Goal: Communication & Community: Answer question/provide support

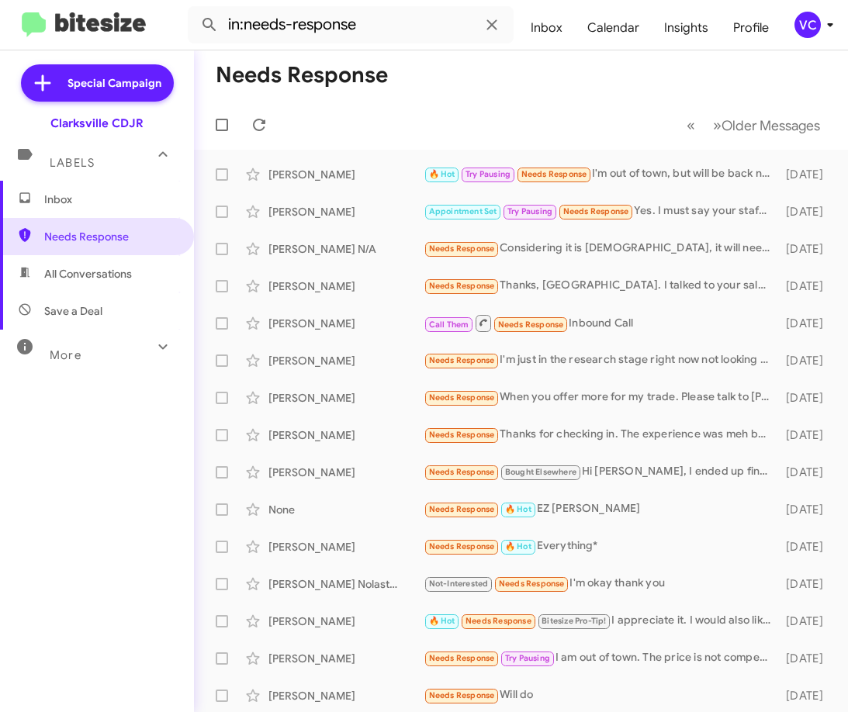
click at [71, 517] on div "Inbox Needs Response All Conversations Save a Deal More Important 🔥 Hot Appoint…" at bounding box center [97, 395] width 194 height 428
click at [332, 172] on div "[PERSON_NAME]" at bounding box center [346, 175] width 155 height 16
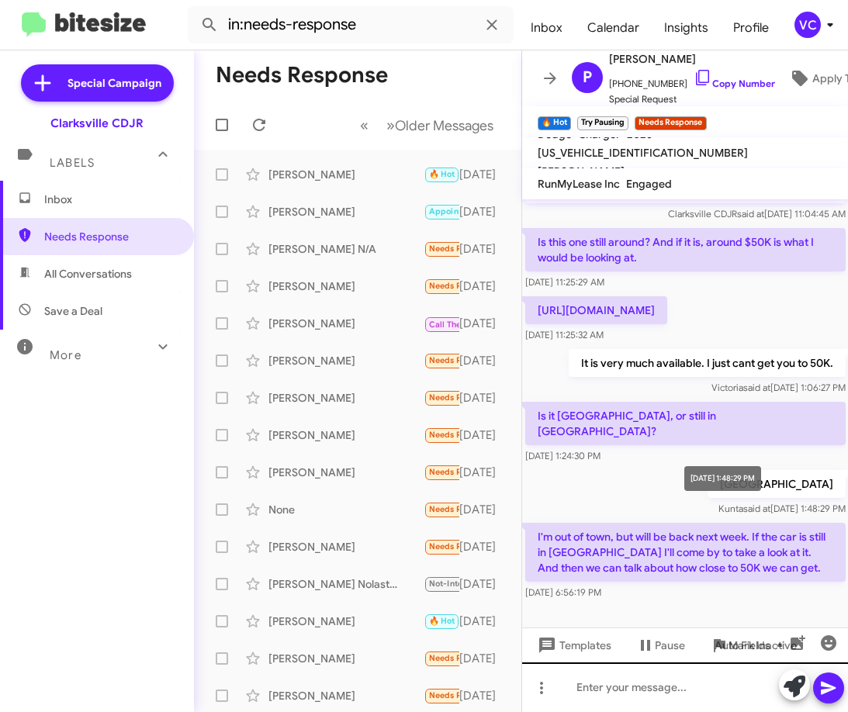
scroll to position [485, 0]
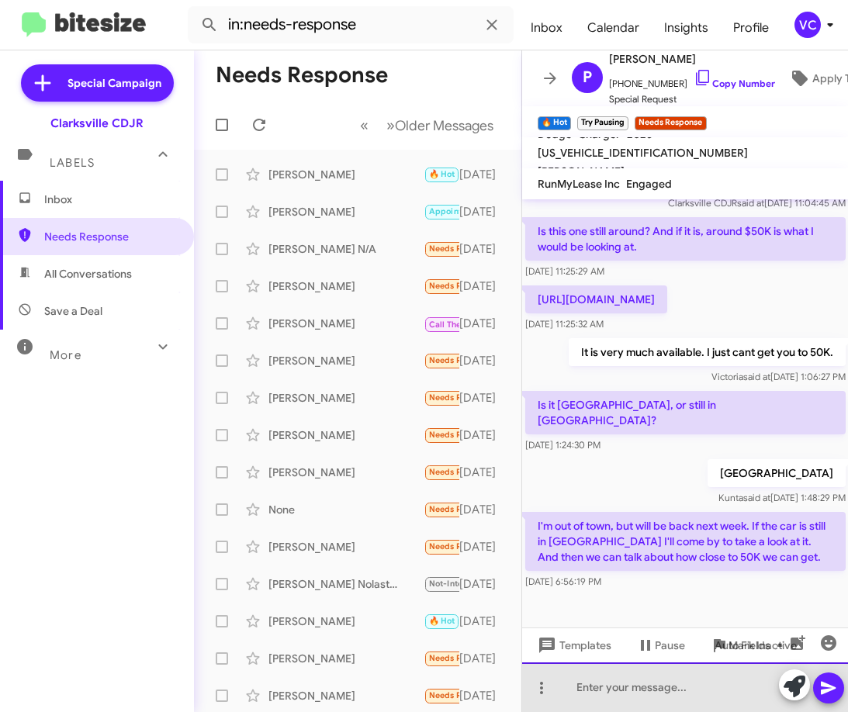
click at [610, 694] on div at bounding box center [685, 688] width 327 height 50
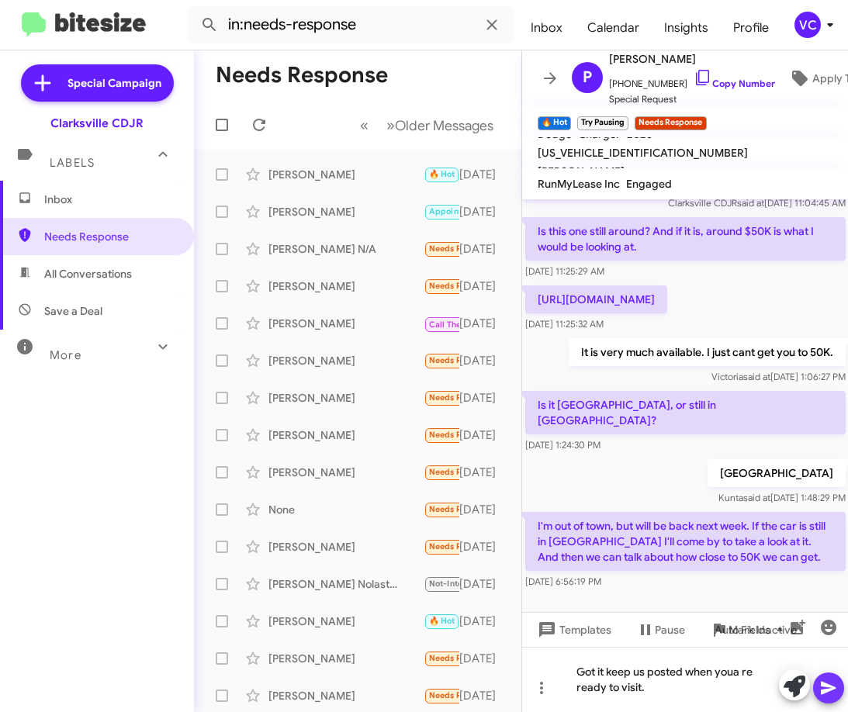
click at [837, 687] on icon at bounding box center [828, 688] width 19 height 19
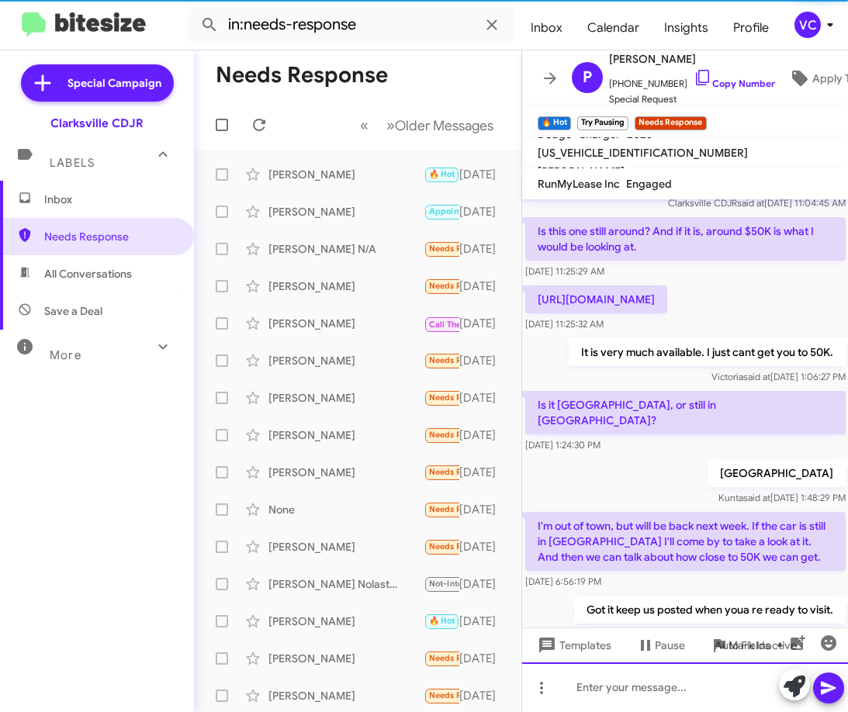
scroll to position [0, 0]
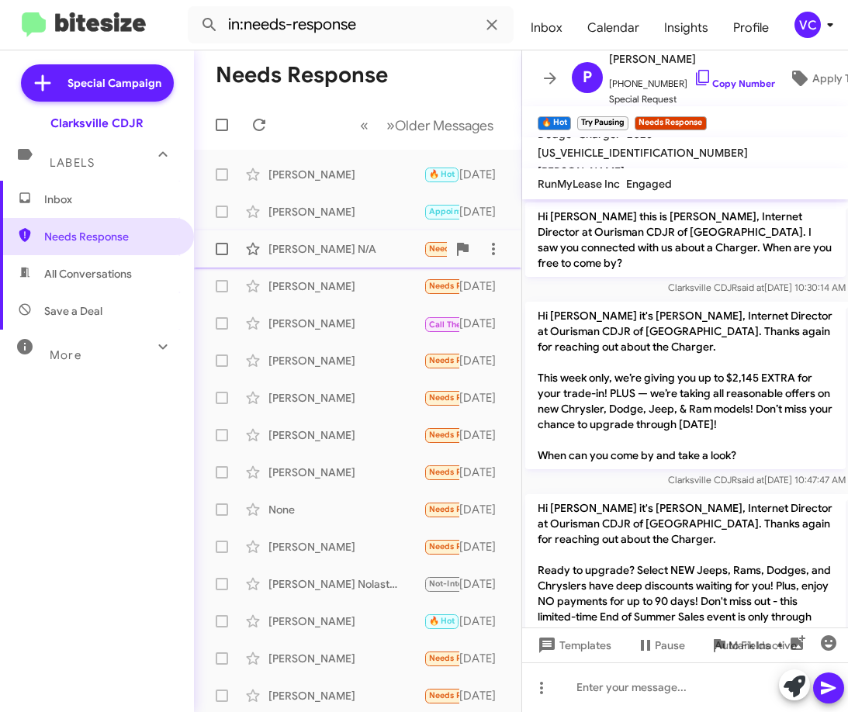
click at [306, 231] on span "[PERSON_NAME] N/A Needs Response Considering it is [DEMOGRAPHIC_DATA], it will …" at bounding box center [357, 248] width 327 height 37
click at [318, 206] on div "[PERSON_NAME]" at bounding box center [346, 212] width 155 height 16
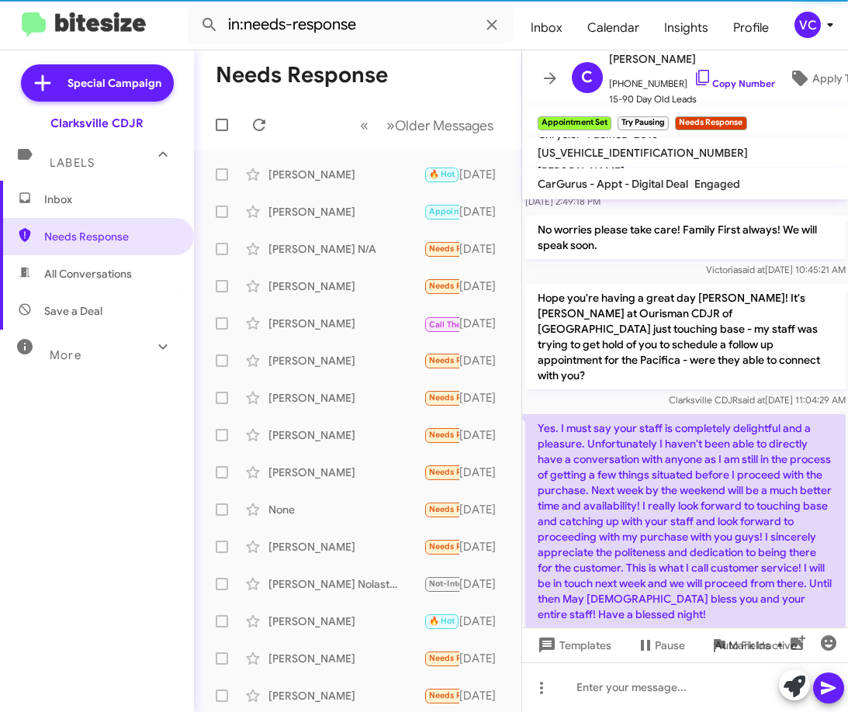
scroll to position [363, 0]
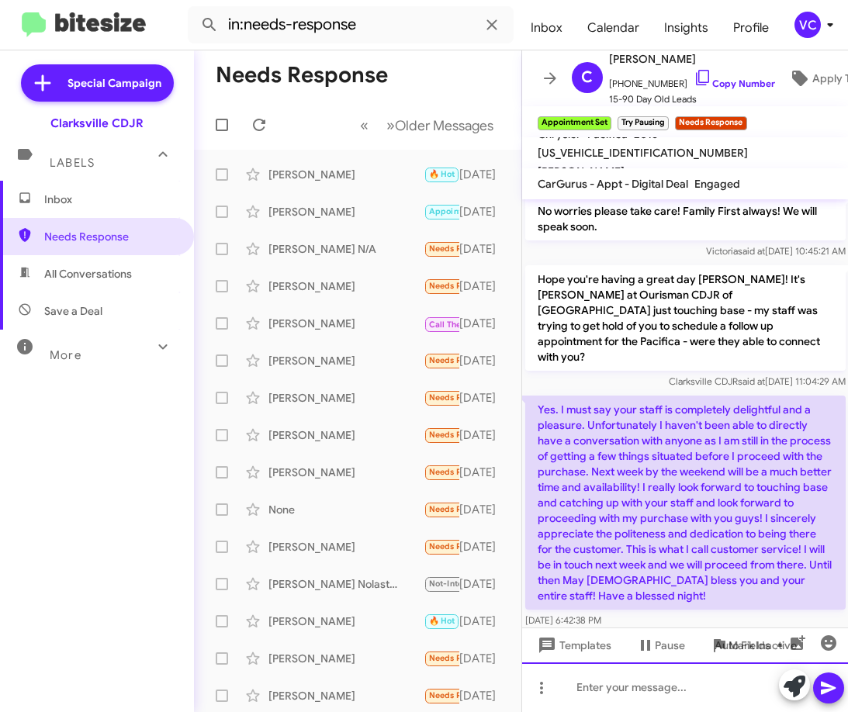
click at [627, 695] on div at bounding box center [685, 688] width 327 height 50
click at [716, 693] on div "Awesome." at bounding box center [685, 688] width 327 height 50
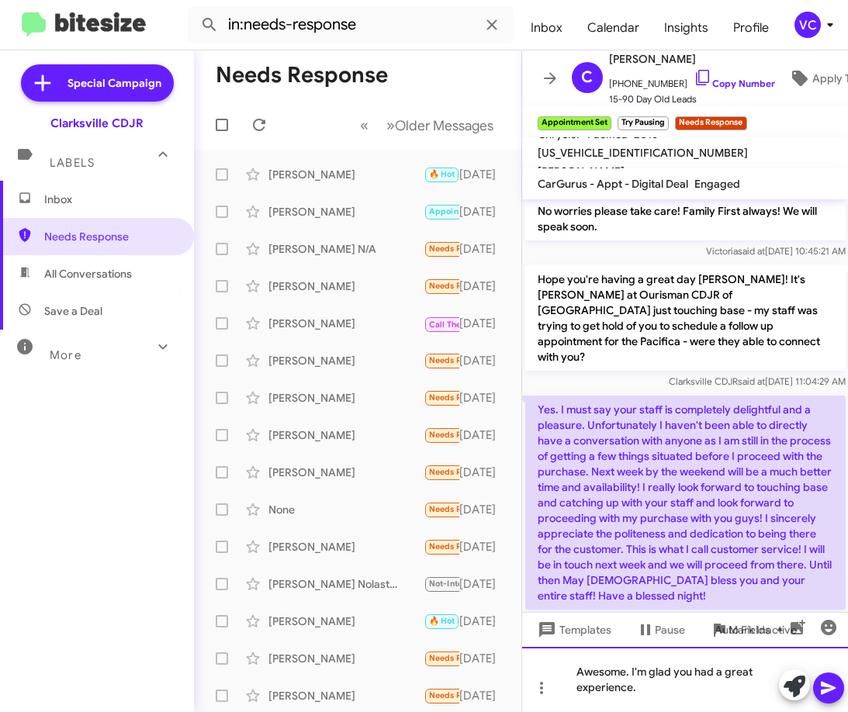
click at [668, 695] on div "Awesome. I'm glad you had a great experience." at bounding box center [685, 679] width 327 height 65
drag, startPoint x: 829, startPoint y: 686, endPoint x: 796, endPoint y: 563, distance: 127.6
click at [830, 686] on icon at bounding box center [828, 688] width 15 height 13
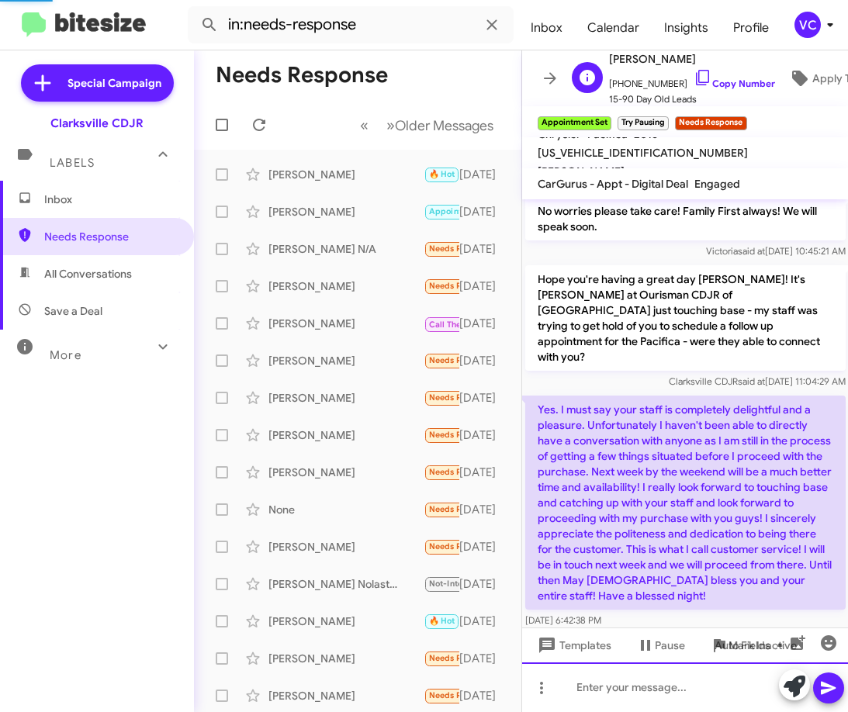
scroll to position [0, 0]
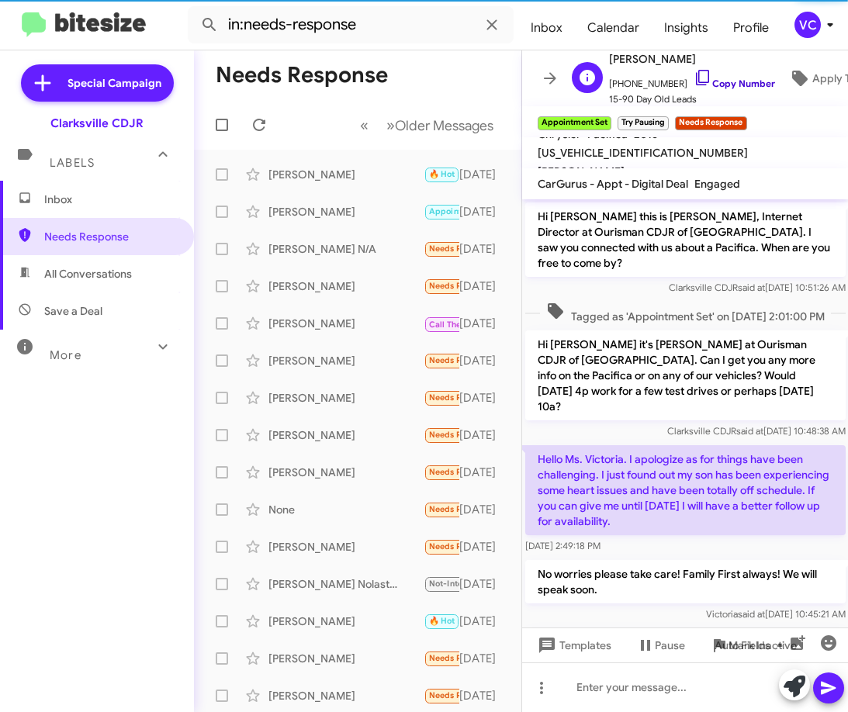
click at [714, 78] on link "Copy Number" at bounding box center [734, 84] width 81 height 12
click at [385, 64] on h1 "Needs Response" at bounding box center [302, 75] width 172 height 25
drag, startPoint x: 409, startPoint y: 68, endPoint x: 441, endPoint y: 81, distance: 34.4
click at [409, 68] on mat-toolbar-row "Needs Response" at bounding box center [357, 75] width 327 height 50
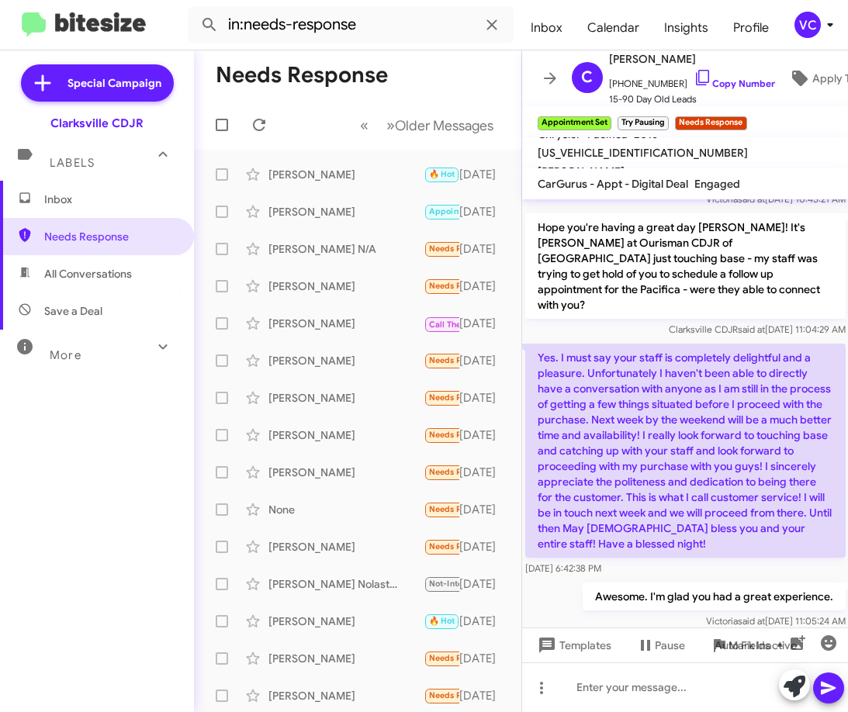
scroll to position [420, 0]
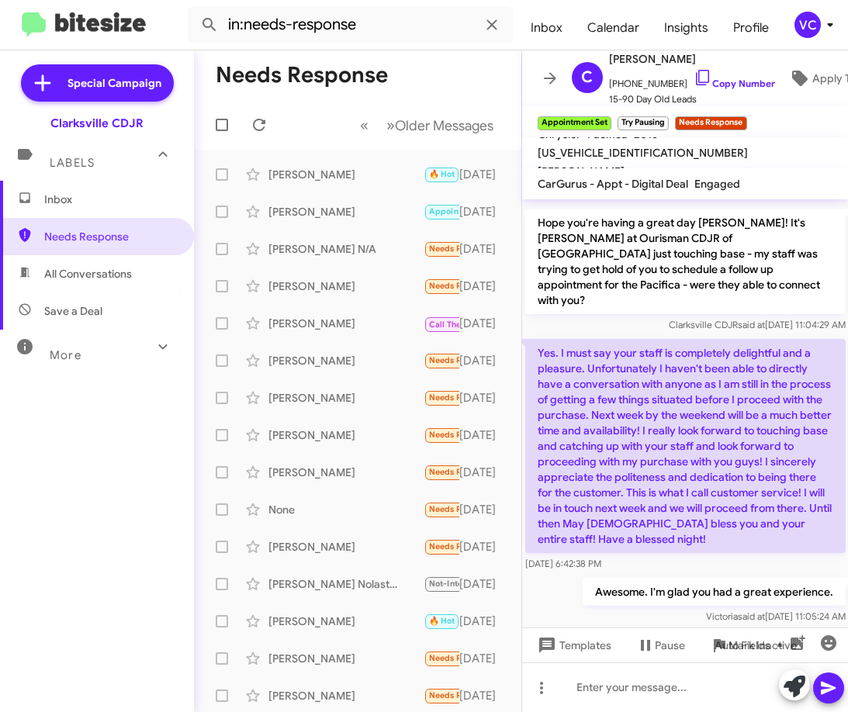
click at [675, 628] on div at bounding box center [685, 643] width 327 height 31
click at [598, 595] on div "Awesome. I'm glad you had a great experience. [PERSON_NAME] said at [DATE] 11:0…" at bounding box center [685, 601] width 327 height 53
click at [673, 556] on div "[DATE] 6:42:38 PM" at bounding box center [685, 564] width 320 height 16
drag, startPoint x: 553, startPoint y: 576, endPoint x: 590, endPoint y: 586, distance: 37.8
click at [565, 578] on div "Awesome. I'm glad you had a great experience. [PERSON_NAME] said at [DATE] 11:0…" at bounding box center [685, 601] width 327 height 53
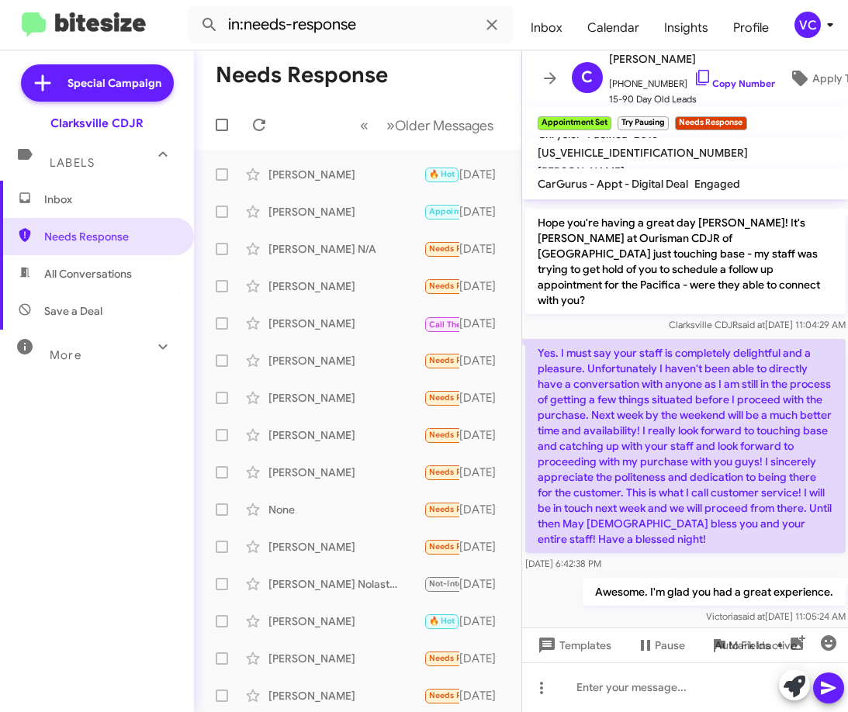
click at [340, 76] on h1 "Needs Response" at bounding box center [302, 75] width 172 height 25
click at [390, 66] on mat-toolbar-row "Needs Response" at bounding box center [357, 75] width 327 height 50
click at [674, 487] on p "Yes. I must say your staff is completely delightful and a pleasure. Unfortunate…" at bounding box center [685, 446] width 320 height 214
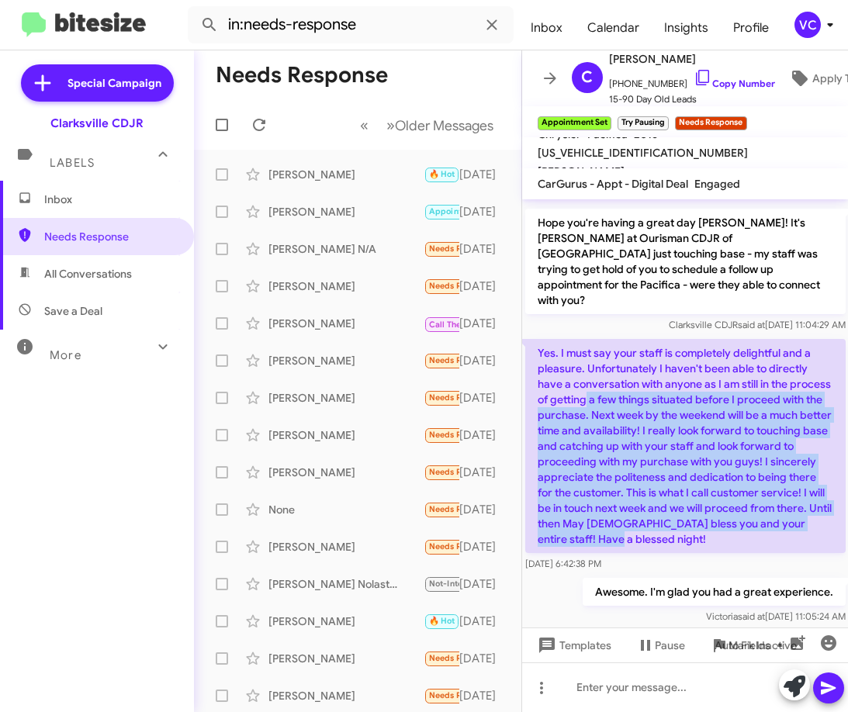
drag, startPoint x: 638, startPoint y: 382, endPoint x: 764, endPoint y: 506, distance: 176.7
click at [764, 506] on p "Yes. I must say your staff is completely delightful and a pleasure. Unfortunate…" at bounding box center [685, 446] width 320 height 214
click at [757, 514] on p "Yes. I must say your staff is completely delightful and a pleasure. Unfortunate…" at bounding box center [685, 446] width 320 height 214
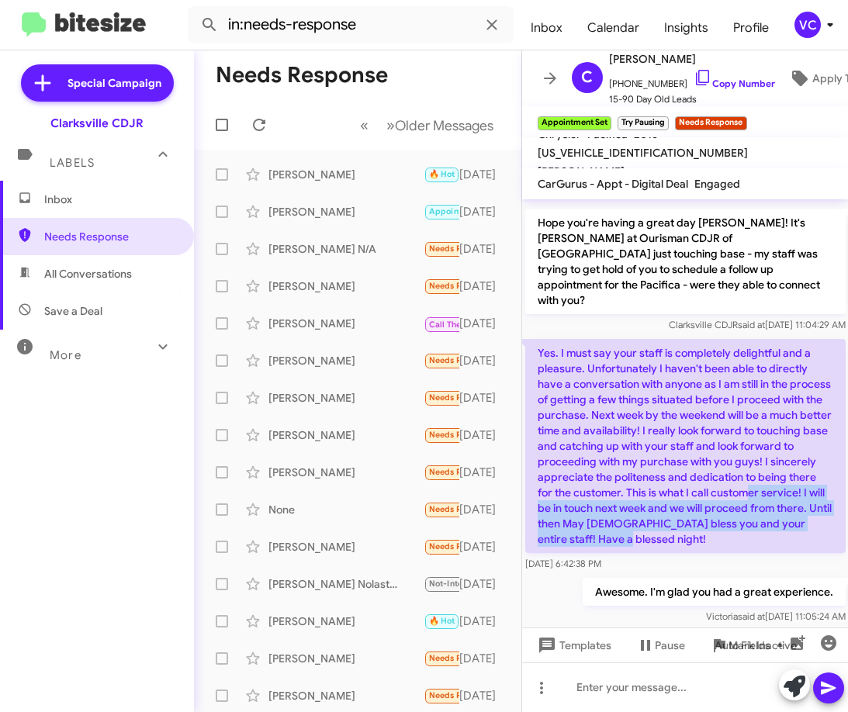
drag, startPoint x: 598, startPoint y: 471, endPoint x: 790, endPoint y: 514, distance: 197.1
click at [788, 511] on p "Yes. I must say your staff is completely delightful and a pleasure. Unfortunate…" at bounding box center [685, 446] width 320 height 214
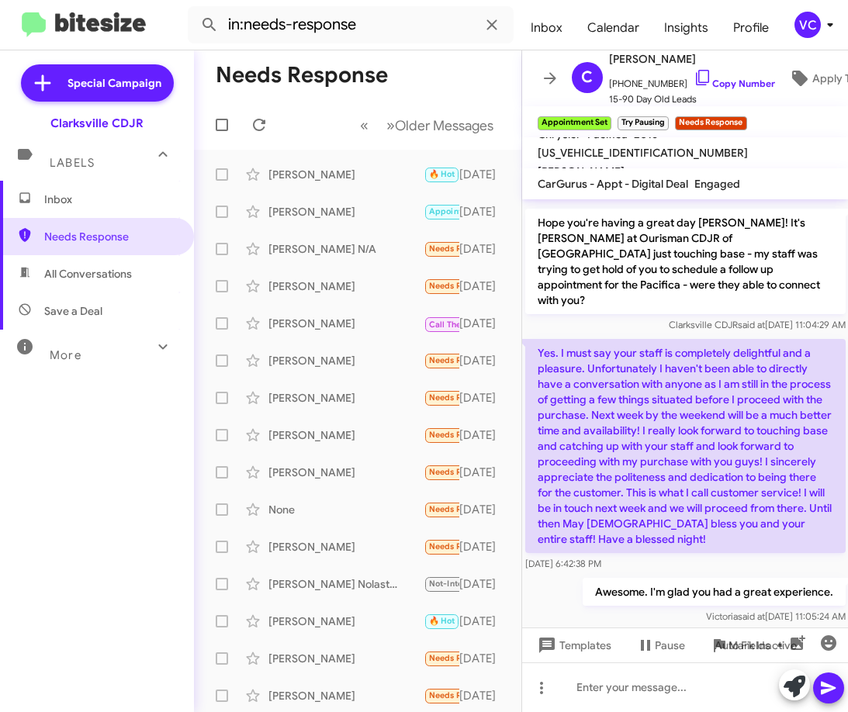
click at [396, 84] on mat-toolbar-row "Needs Response" at bounding box center [357, 75] width 327 height 50
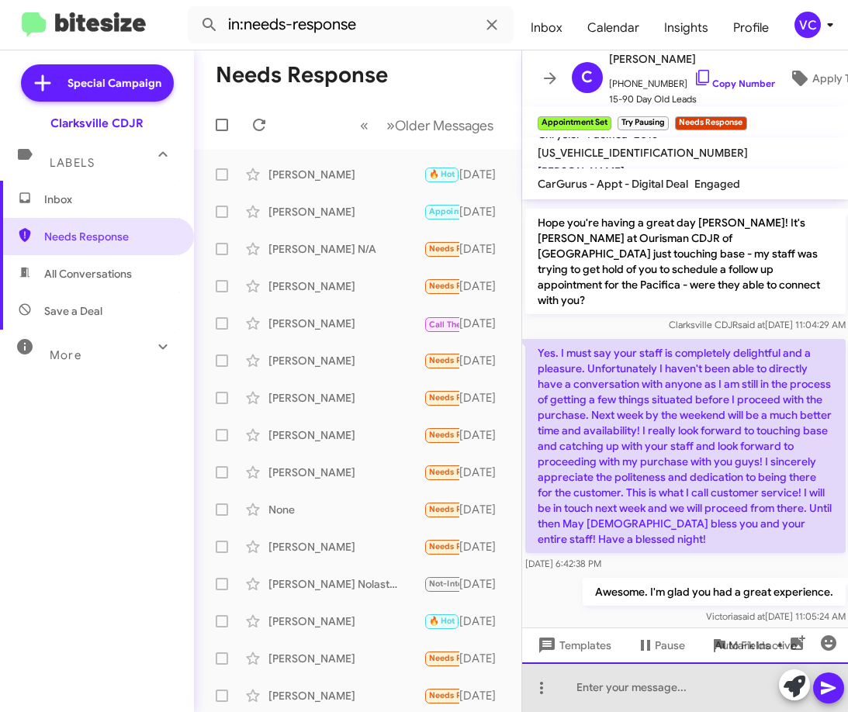
drag, startPoint x: 600, startPoint y: 683, endPoint x: 608, endPoint y: 688, distance: 9.7
click at [605, 686] on div at bounding box center [685, 688] width 327 height 50
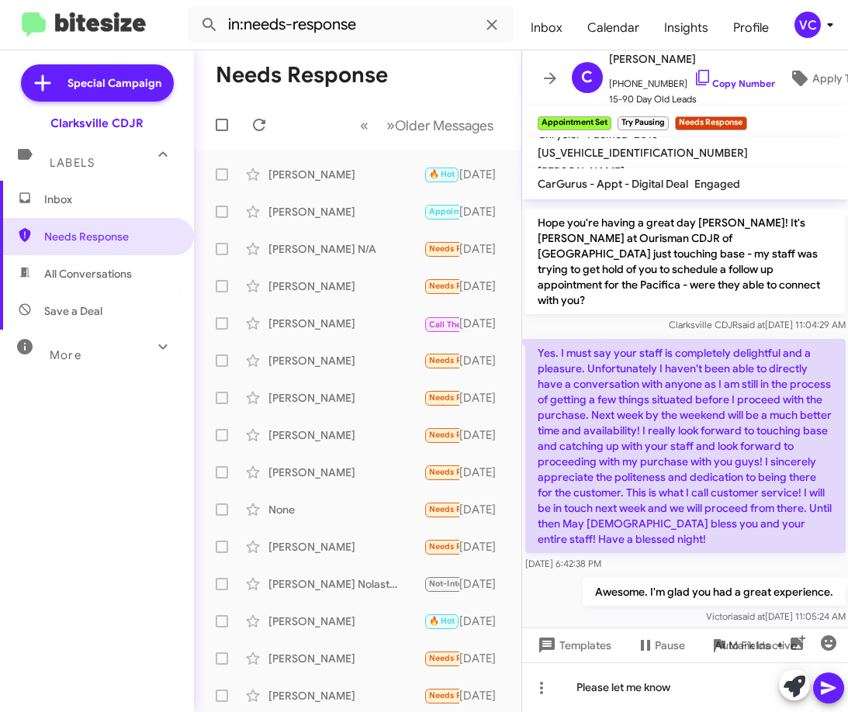
click at [377, 66] on h1 "Needs Response" at bounding box center [302, 75] width 172 height 25
click at [719, 695] on div "Please let me know" at bounding box center [685, 688] width 327 height 50
click at [330, 67] on h1 "Needs Response" at bounding box center [302, 75] width 172 height 25
click at [717, 515] on p "Yes. I must say your staff is completely delightful and a pleasure. Unfortunate…" at bounding box center [685, 446] width 320 height 214
click at [568, 591] on div "Awesome. I'm glad you had a great experience. [PERSON_NAME] said at [DATE] 11:0…" at bounding box center [685, 601] width 327 height 53
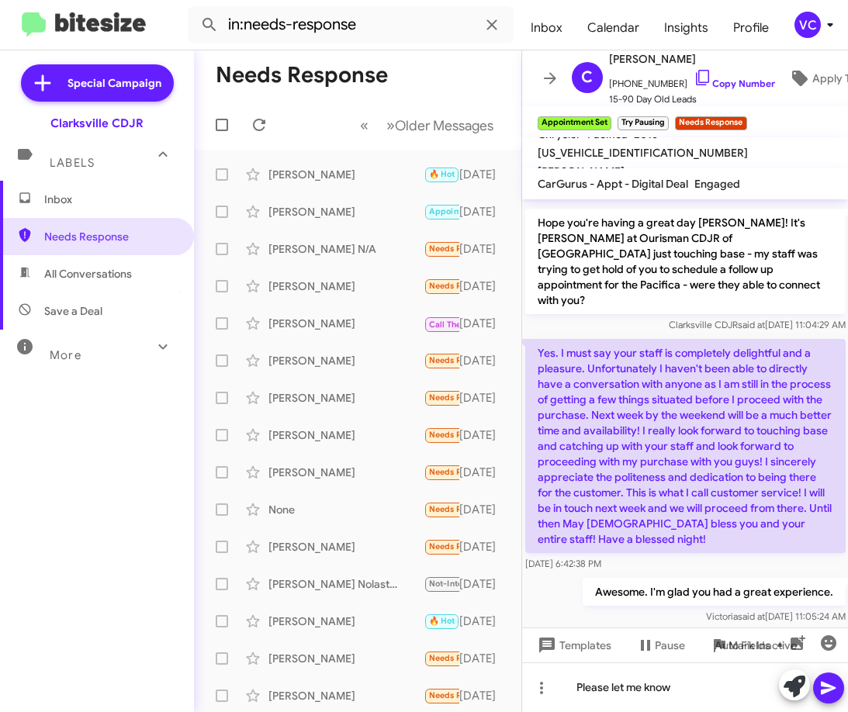
drag, startPoint x: 605, startPoint y: 620, endPoint x: 627, endPoint y: 598, distance: 30.7
click at [612, 628] on div at bounding box center [685, 643] width 327 height 31
click at [691, 522] on div "Yes. I must say your staff is completely delightful and a pleasure. Unfortunate…" at bounding box center [685, 455] width 320 height 233
click at [591, 595] on div "Awesome. I'm glad you had a great experience. [PERSON_NAME] said at [DATE] 11:0…" at bounding box center [685, 601] width 327 height 53
click at [710, 556] on div "[DATE] 6:42:38 PM" at bounding box center [685, 564] width 320 height 16
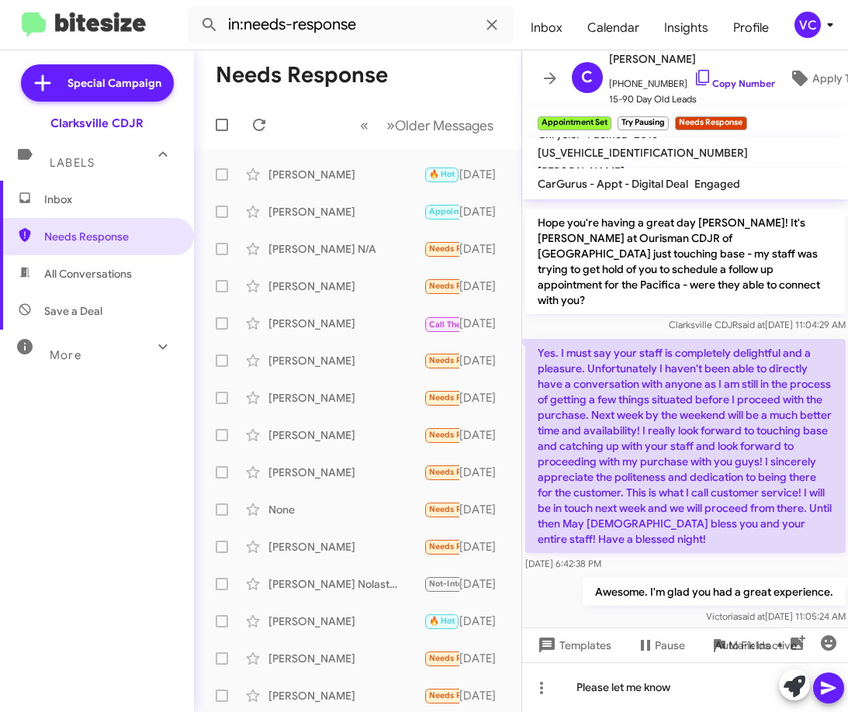
drag, startPoint x: 71, startPoint y: 559, endPoint x: 133, endPoint y: 569, distance: 62.1
click at [72, 560] on div "Inbox Needs Response All Conversations Save a Deal More Important 🔥 Hot Appoint…" at bounding box center [97, 395] width 194 height 428
click at [595, 609] on div "[PERSON_NAME] said at [DATE] 11:05:24 AM" at bounding box center [713, 617] width 263 height 16
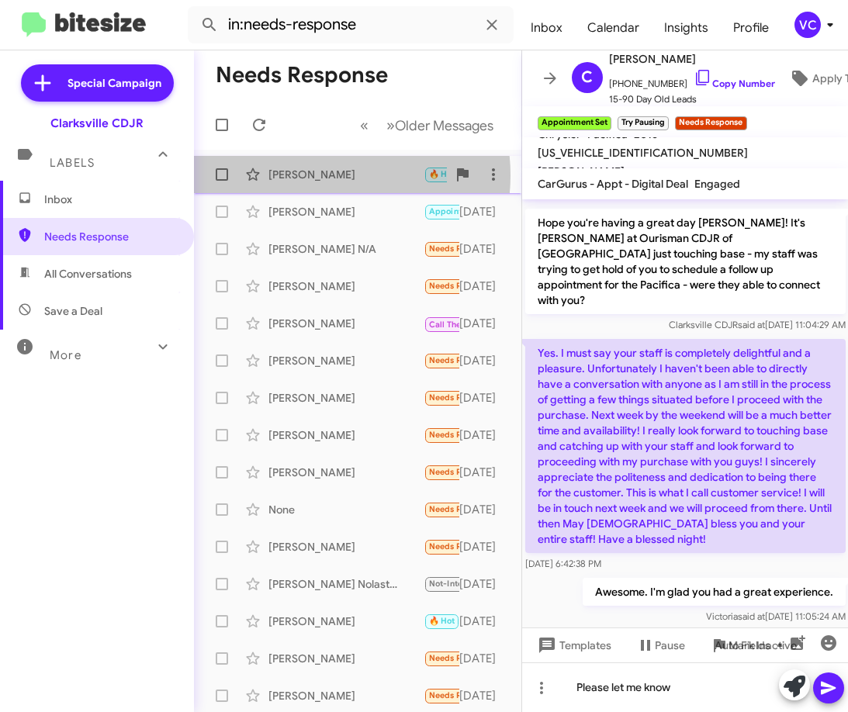
click at [319, 175] on div "[PERSON_NAME]" at bounding box center [346, 175] width 155 height 16
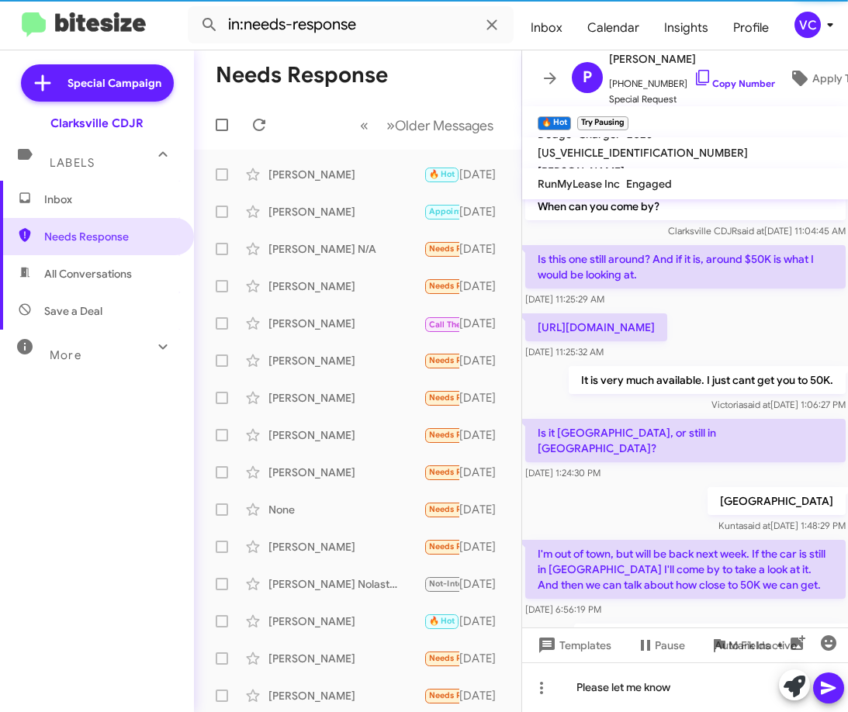
scroll to position [542, 0]
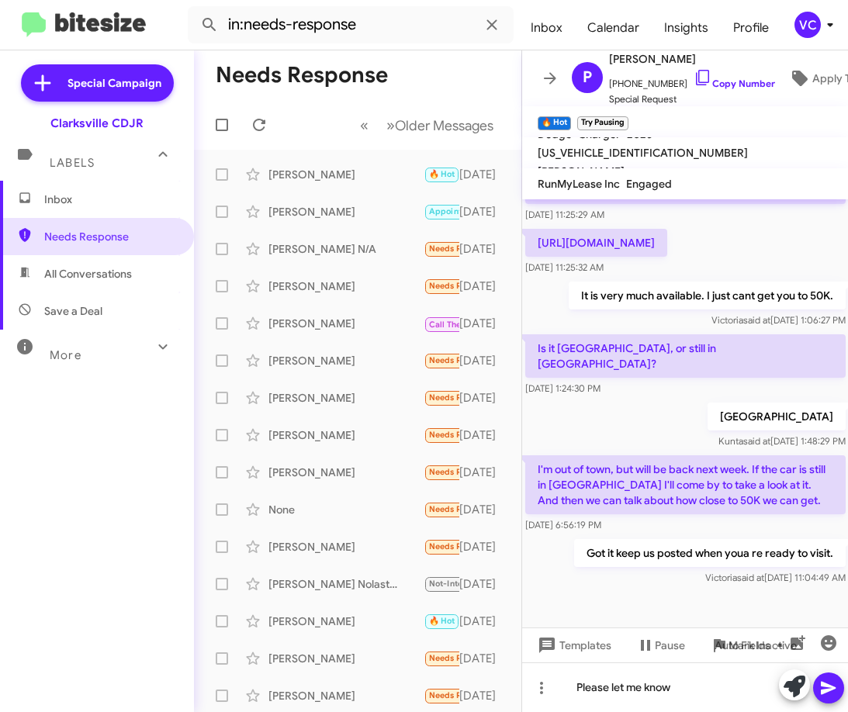
click at [673, 615] on div at bounding box center [685, 608] width 327 height 39
click at [729, 387] on div "Is it [GEOGRAPHIC_DATA], or still in [GEOGRAPHIC_DATA]? [DATE] 1:24:30 PM" at bounding box center [685, 365] width 327 height 68
click at [290, 262] on div "[PERSON_NAME] N/A Needs Response Considering it is [DEMOGRAPHIC_DATA], it will …" at bounding box center [357, 249] width 303 height 31
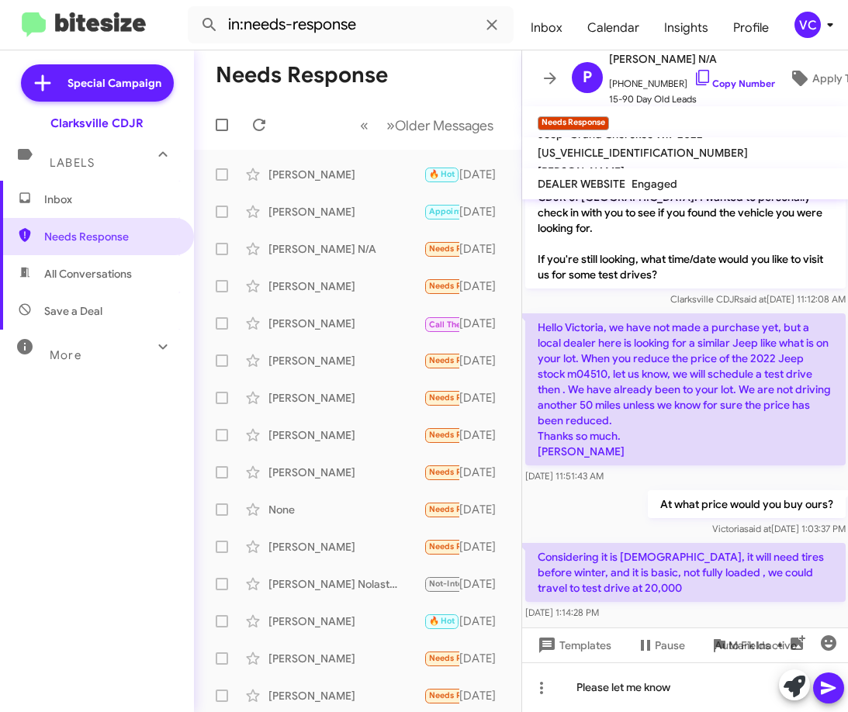
drag, startPoint x: 580, startPoint y: 495, endPoint x: 640, endPoint y: 553, distance: 83.4
click at [581, 495] on div "At what price would you buy ours? [PERSON_NAME] said at [DATE] 1:03:37 PM" at bounding box center [685, 513] width 327 height 53
drag, startPoint x: 652, startPoint y: 547, endPoint x: 734, endPoint y: 587, distance: 91.6
click at [735, 575] on p "Considering it is [DEMOGRAPHIC_DATA], it will need tires before winter, and it …" at bounding box center [685, 572] width 320 height 59
click at [734, 587] on div "Considering it is [DEMOGRAPHIC_DATA], it will need tires before winter, and it …" at bounding box center [685, 582] width 320 height 78
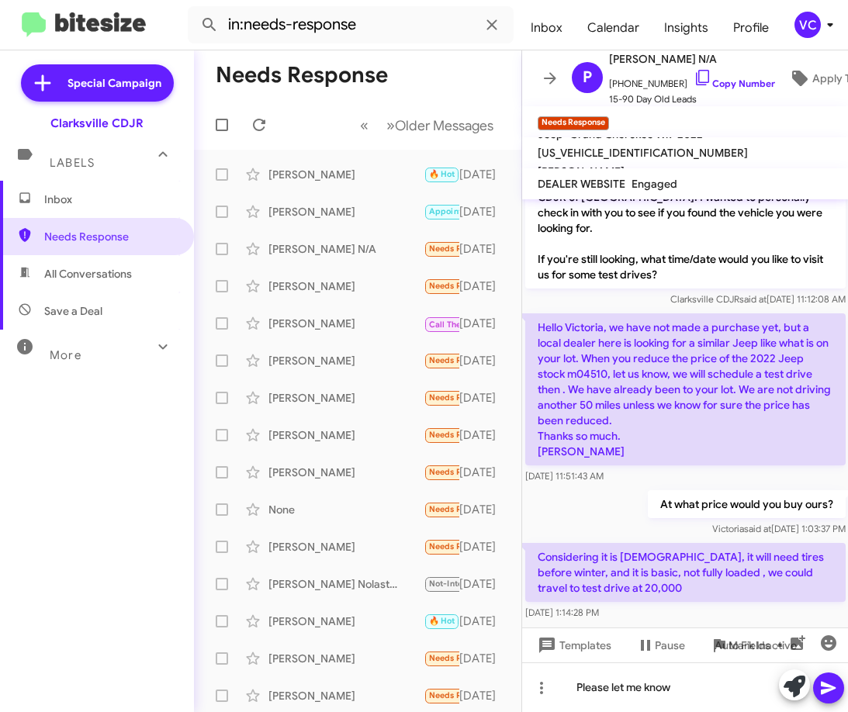
click at [598, 469] on div "Hello Victoria, we have not made a purchase yet, but a local dealer here is loo…" at bounding box center [685, 398] width 327 height 177
click at [631, 492] on div "At what price would you buy ours? [PERSON_NAME] said at [DATE] 1:03:37 PM" at bounding box center [685, 513] width 327 height 53
click at [631, 493] on div "At what price would you buy ours? [PERSON_NAME] said at [DATE] 1:03:37 PM" at bounding box center [685, 513] width 327 height 53
click at [608, 499] on div "At what price would you buy ours? [PERSON_NAME] said at [DATE] 1:03:37 PM" at bounding box center [685, 513] width 327 height 53
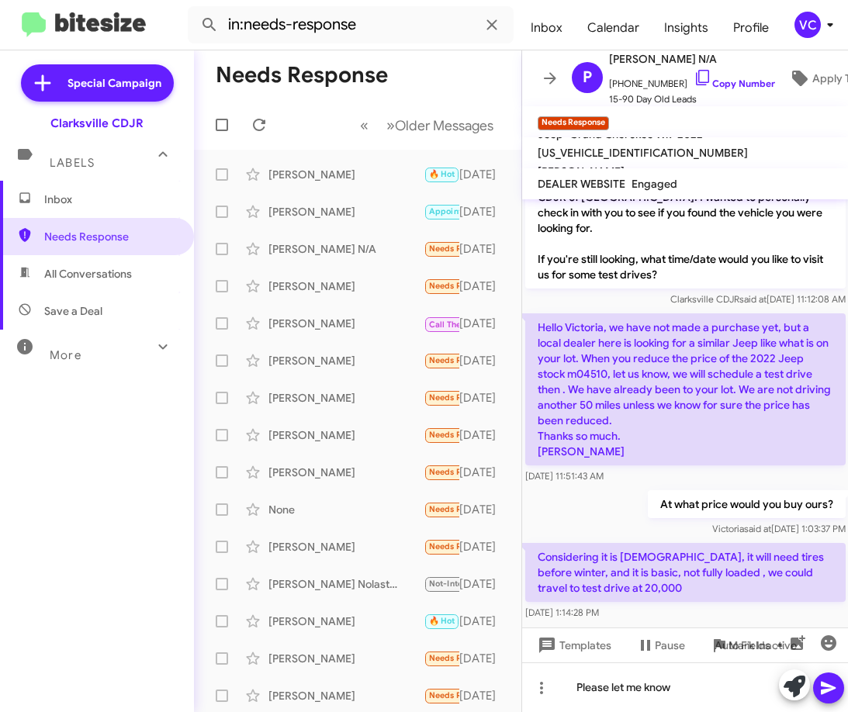
click at [608, 499] on div "At what price would you buy ours? [PERSON_NAME] said at [DATE] 1:03:37 PM" at bounding box center [685, 513] width 327 height 53
click at [355, 66] on h1 "Needs Response" at bounding box center [302, 75] width 172 height 25
click at [581, 500] on div "At what price would you buy ours? [PERSON_NAME] said at [DATE] 1:03:37 PM" at bounding box center [685, 513] width 327 height 53
click at [363, 103] on mat-toolbar-row "« Previous » Next Older Messages" at bounding box center [357, 125] width 327 height 50
click at [654, 521] on div "[PERSON_NAME] said at [DATE] 1:03:37 PM" at bounding box center [746, 529] width 198 height 16
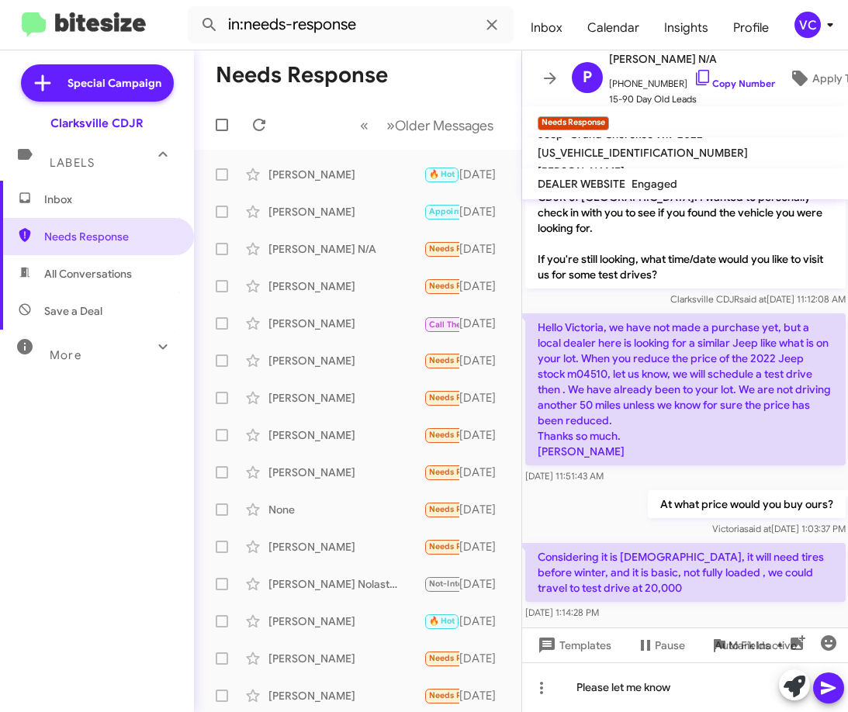
click at [149, 508] on div "Inbox Needs Response All Conversations Save a Deal More Important 🔥 Hot Appoint…" at bounding box center [97, 395] width 194 height 428
click at [293, 120] on mat-toolbar-row "« Previous » Next Older Messages" at bounding box center [357, 125] width 327 height 50
click at [262, 126] on icon at bounding box center [259, 125] width 19 height 19
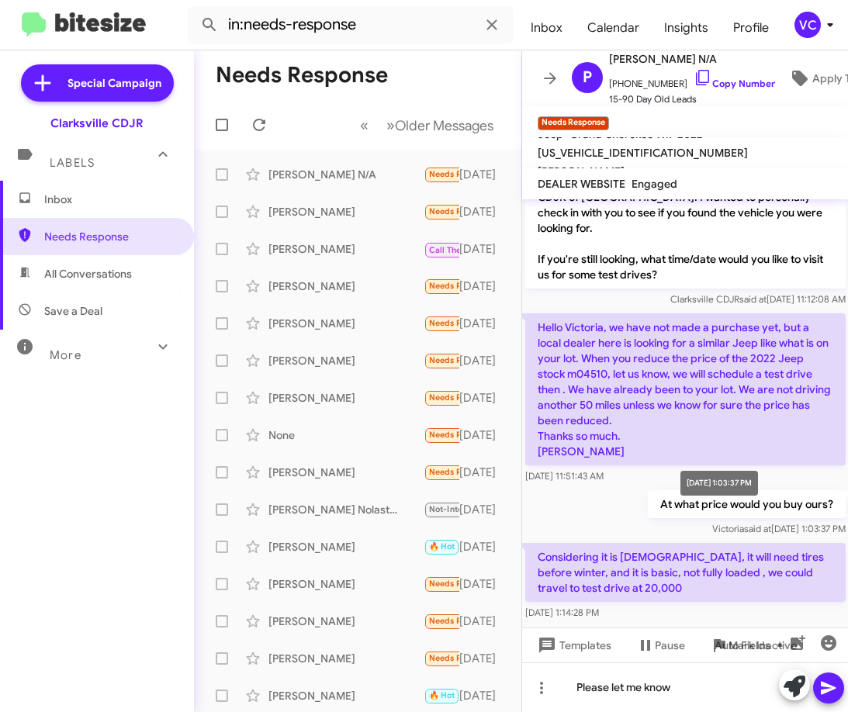
click at [674, 492] on mat-tooltip-component "[DATE] 1:03:37 PM" at bounding box center [719, 483] width 99 height 47
click at [636, 487] on div "At what price would you buy ours? [PERSON_NAME] said at [DATE] 1:03:37 PM" at bounding box center [685, 513] width 327 height 53
click at [636, 488] on div "At what price would you buy ours? [PERSON_NAME] said at [DATE] 1:03:37 PM" at bounding box center [685, 513] width 327 height 53
click at [647, 521] on div "[PERSON_NAME] said at [DATE] 1:03:37 PM" at bounding box center [746, 529] width 198 height 16
click at [428, 75] on mat-toolbar-row "Needs Response" at bounding box center [357, 75] width 327 height 50
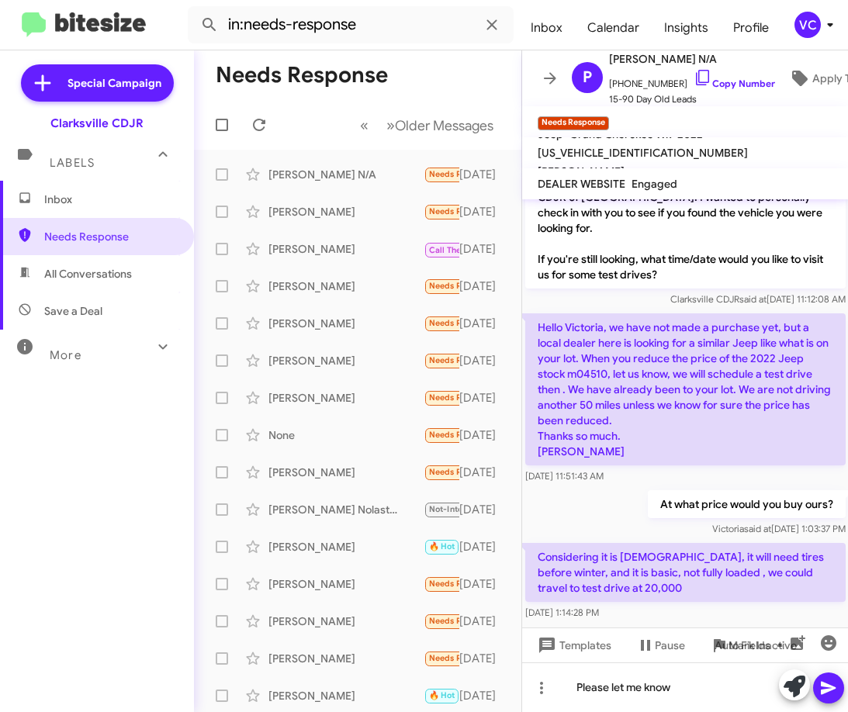
click at [475, 54] on mat-toolbar-row "Needs Response" at bounding box center [357, 75] width 327 height 50
drag, startPoint x: 33, startPoint y: 503, endPoint x: 38, endPoint y: 487, distance: 17.2
click at [33, 504] on div "Inbox Needs Response All Conversations Save a Deal More Important 🔥 Hot Appoint…" at bounding box center [97, 395] width 194 height 428
click at [87, 280] on span "All Conversations" at bounding box center [88, 274] width 88 height 16
type input "in:all-conversations"
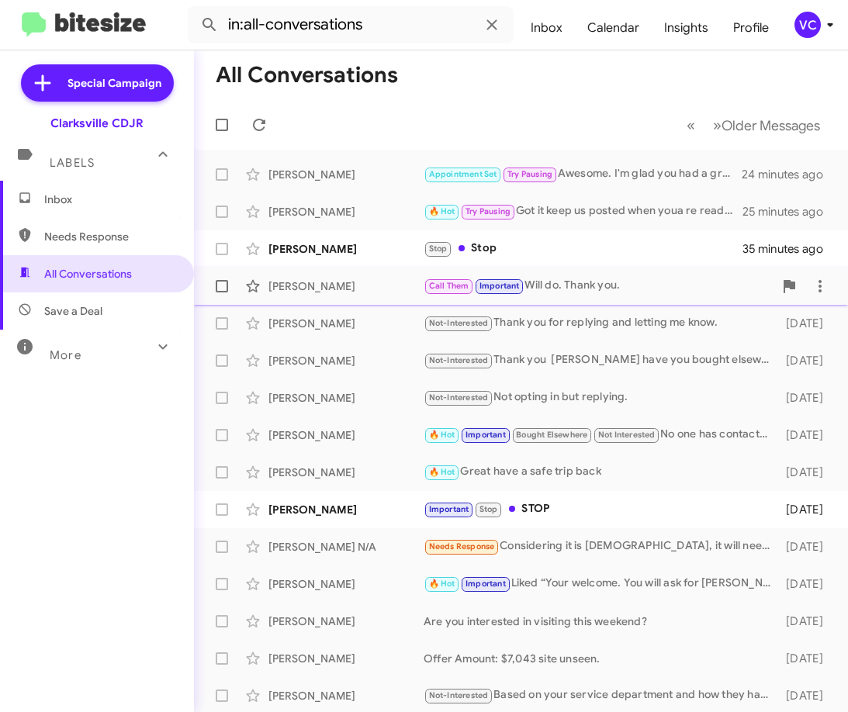
click at [347, 292] on div "[PERSON_NAME]" at bounding box center [346, 287] width 155 height 16
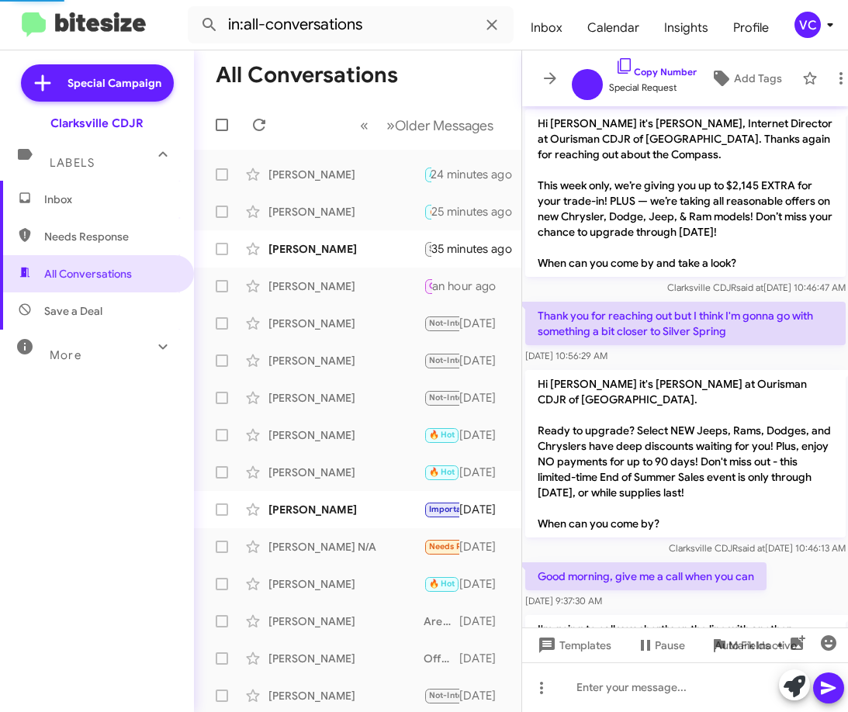
scroll to position [185, 0]
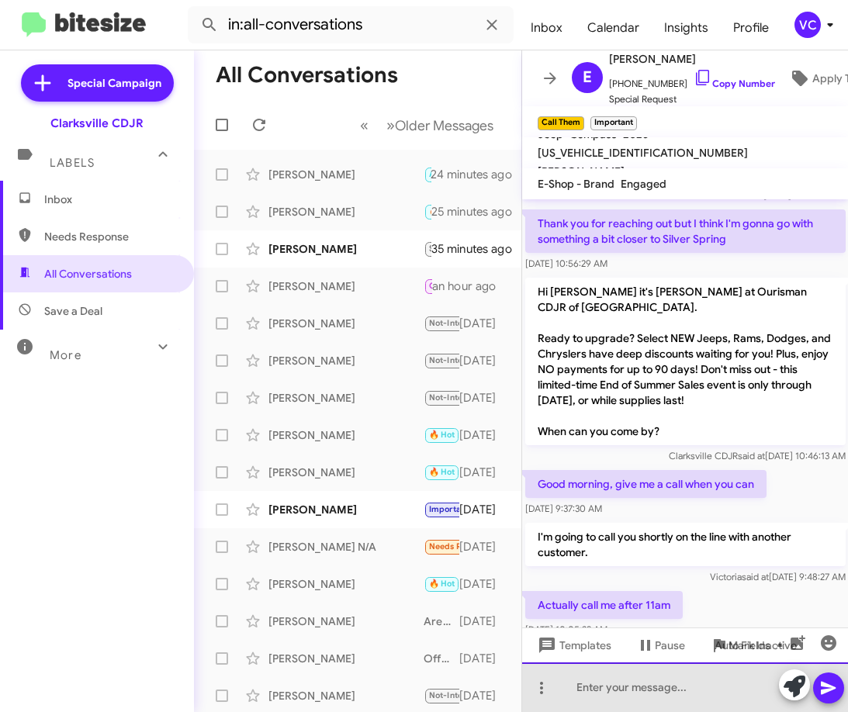
click at [650, 698] on div at bounding box center [685, 688] width 327 height 50
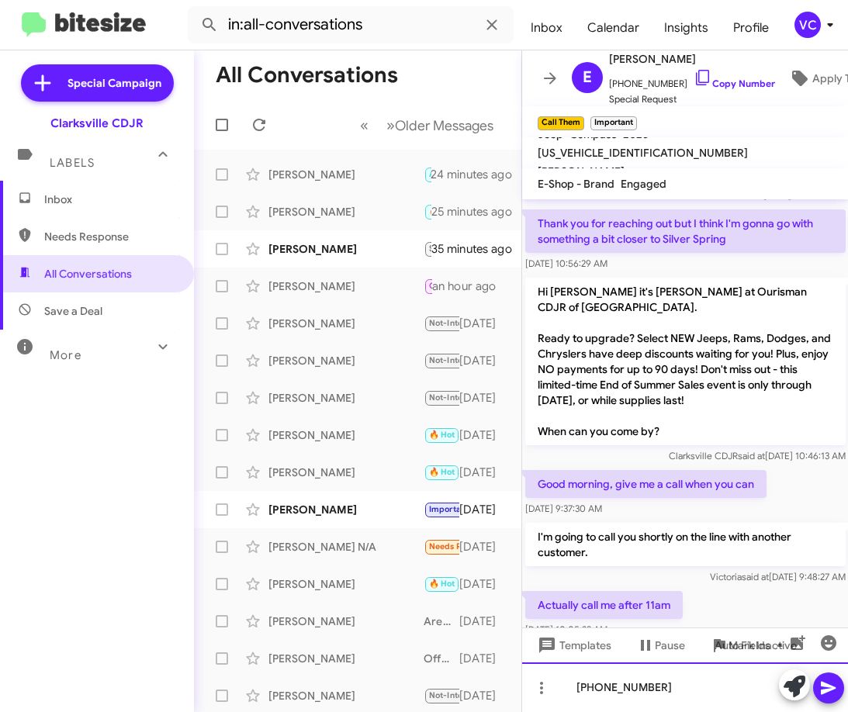
click at [714, 690] on div "[PHONE_NUMBER]" at bounding box center [685, 688] width 327 height 50
click at [831, 684] on icon at bounding box center [828, 688] width 19 height 19
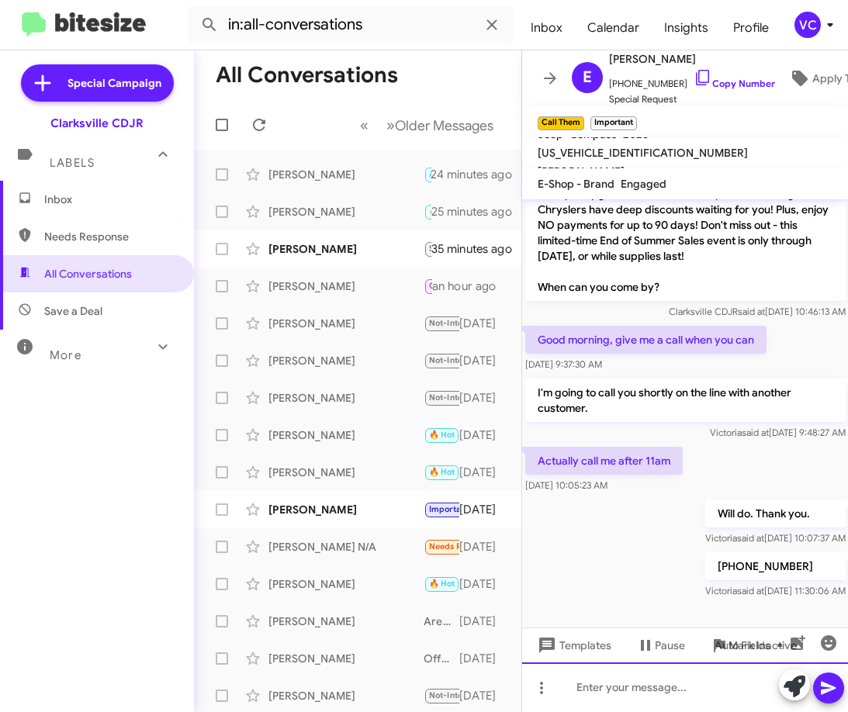
scroll to position [335, 0]
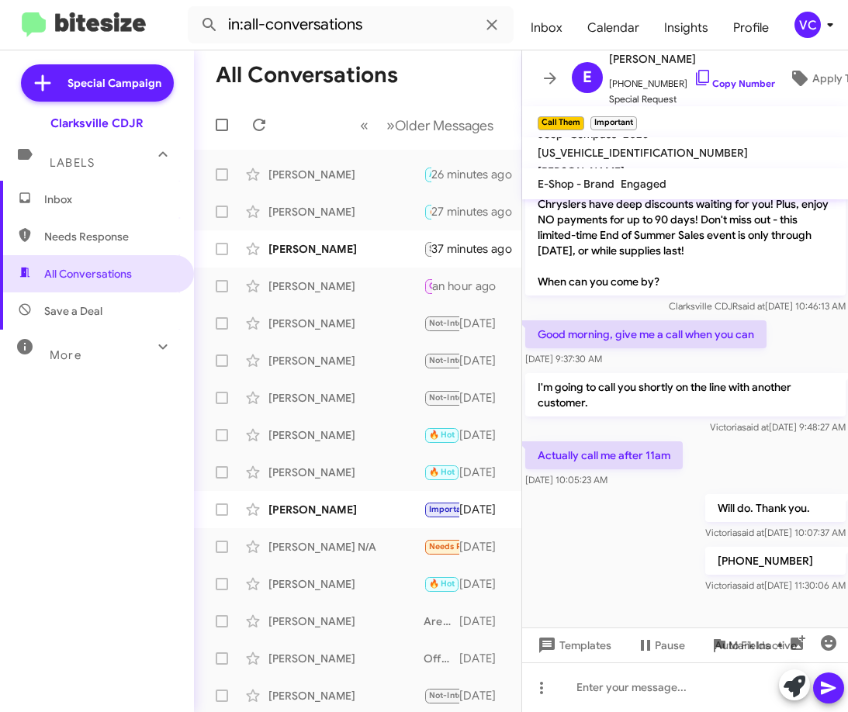
drag, startPoint x: 7, startPoint y: 504, endPoint x: 36, endPoint y: 511, distance: 29.5
click at [9, 505] on div "Inbox Needs Response All Conversations Save a Deal More Important 🔥 Hot Appoint…" at bounding box center [97, 395] width 194 height 428
click at [404, 68] on mat-toolbar-row "All Conversations" at bounding box center [357, 75] width 327 height 50
click at [363, 239] on div "[PERSON_NAME] Stop Stop an hour ago" at bounding box center [357, 249] width 303 height 31
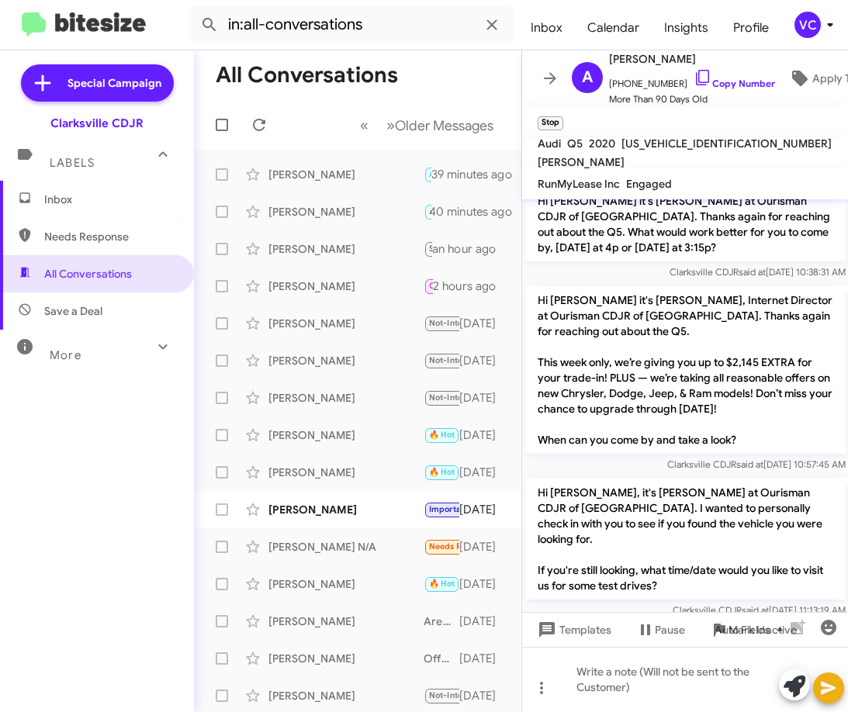
scroll to position [1927, 0]
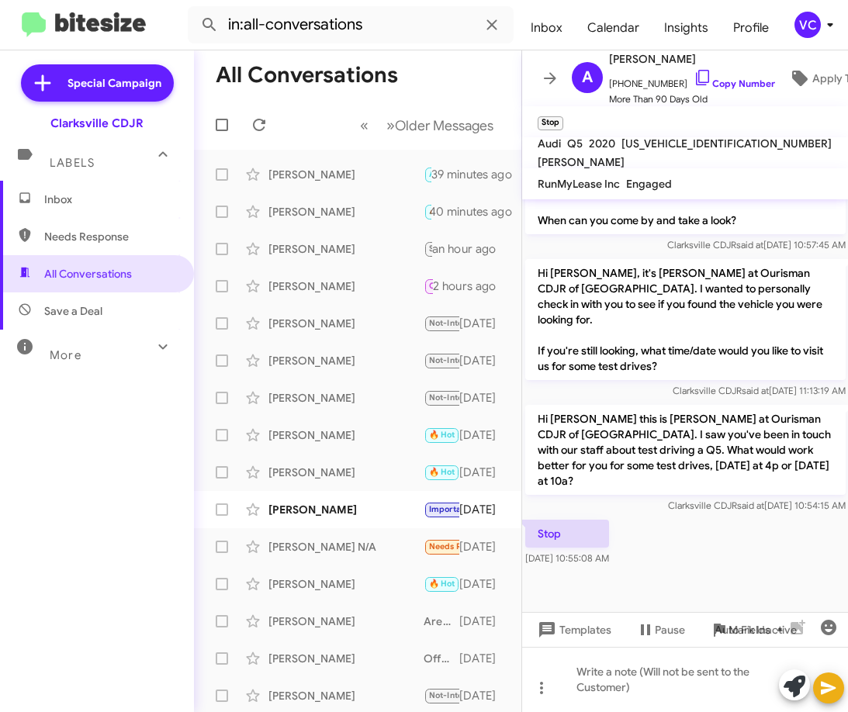
click at [754, 550] on div "Stop [DATE] 10:55:08 AM" at bounding box center [685, 543] width 327 height 53
click at [756, 548] on div "Stop [DATE] 10:55:08 AM" at bounding box center [685, 543] width 327 height 53
click at [757, 548] on div "Stop [DATE] 10:55:08 AM" at bounding box center [685, 543] width 327 height 53
click at [759, 78] on link "Copy Number" at bounding box center [734, 84] width 81 height 12
click at [12, 534] on div "Inbox Needs Response All Conversations Save a Deal More Important 🔥 Hot Appoint…" at bounding box center [97, 395] width 194 height 428
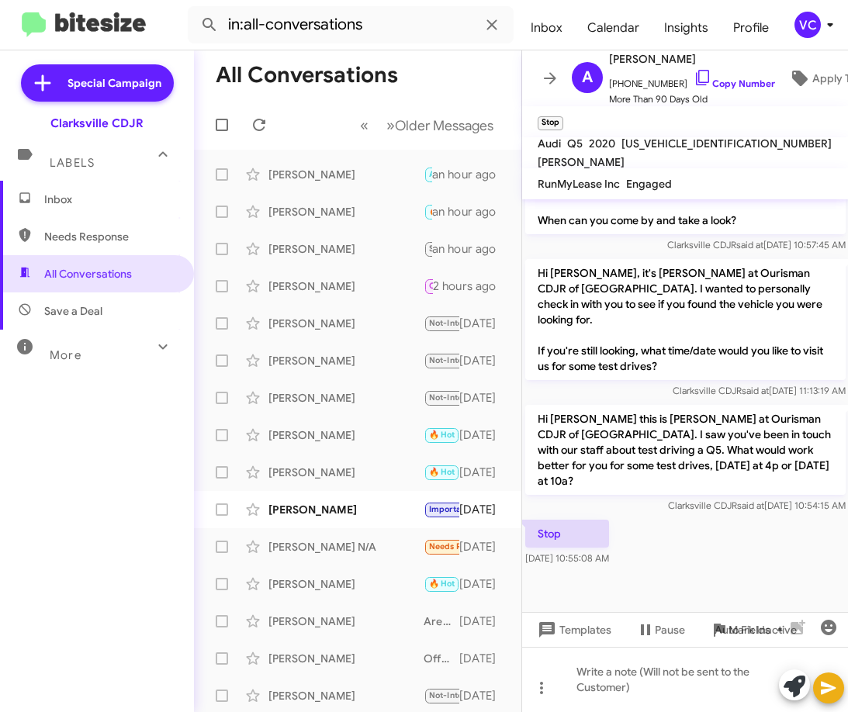
drag, startPoint x: 73, startPoint y: 499, endPoint x: 504, endPoint y: 549, distance: 434.4
click at [74, 499] on div "Inbox Needs Response All Conversations Save a Deal More Important 🔥 Hot Appoint…" at bounding box center [97, 395] width 194 height 428
click at [712, 540] on div "Stop [DATE] 10:55:08 AM" at bounding box center [685, 543] width 327 height 53
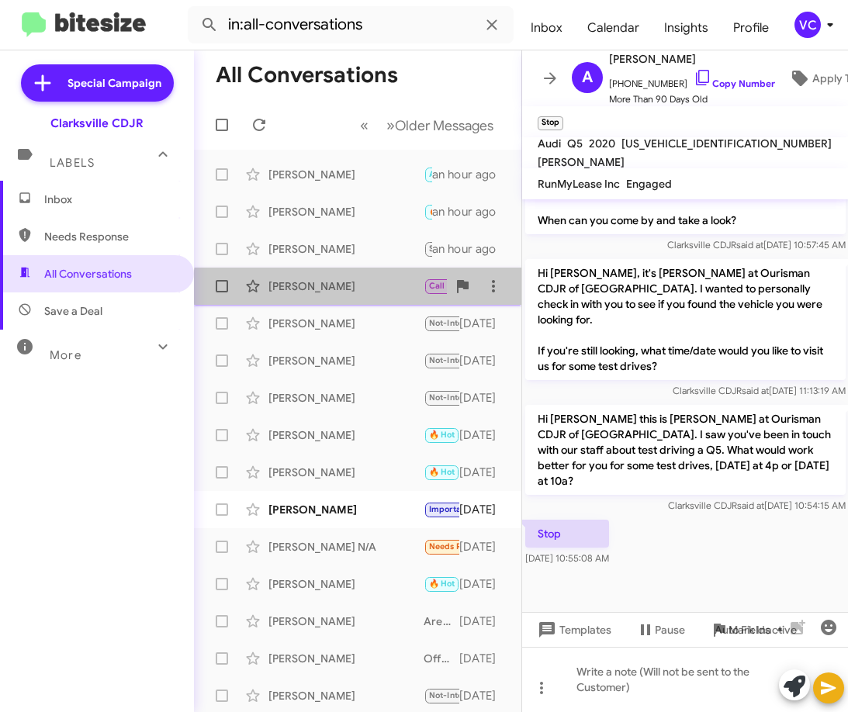
click at [366, 287] on div "[PERSON_NAME]" at bounding box center [346, 287] width 155 height 16
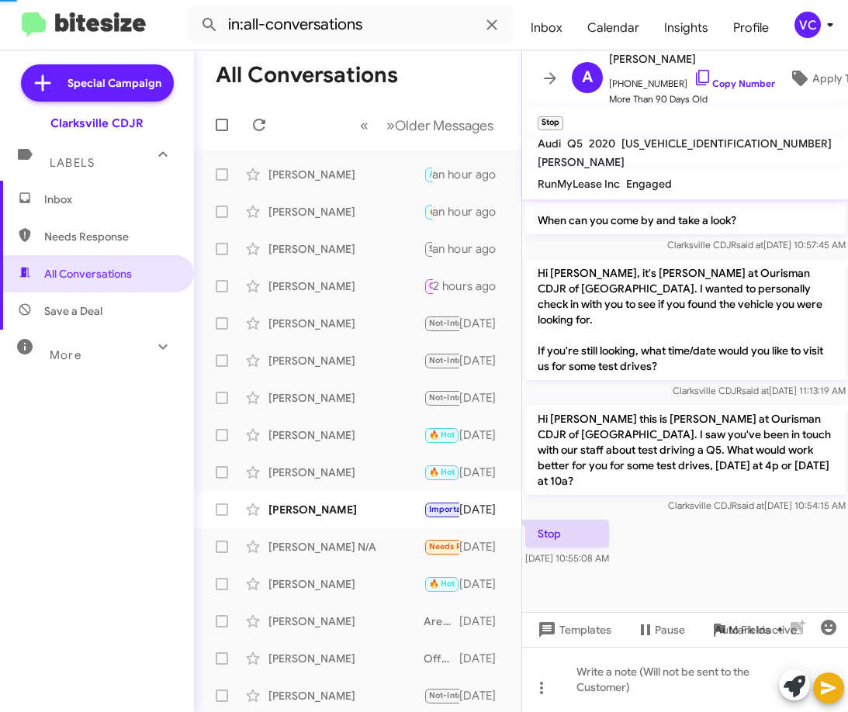
scroll to position [335, 0]
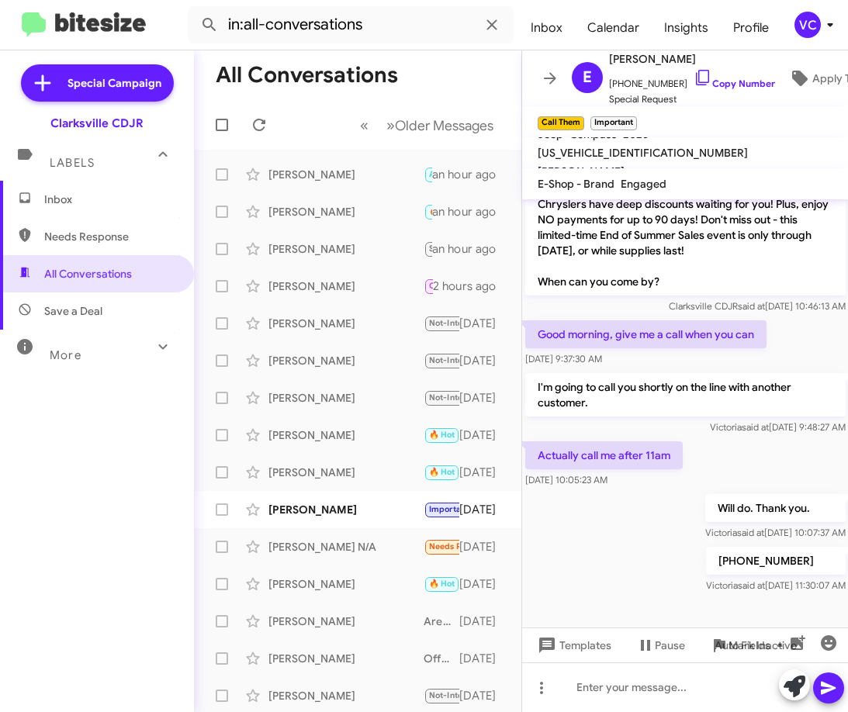
click at [795, 435] on div "I'm going to call you shortly on the line with another customer. [PERSON_NAME] …" at bounding box center [685, 404] width 327 height 68
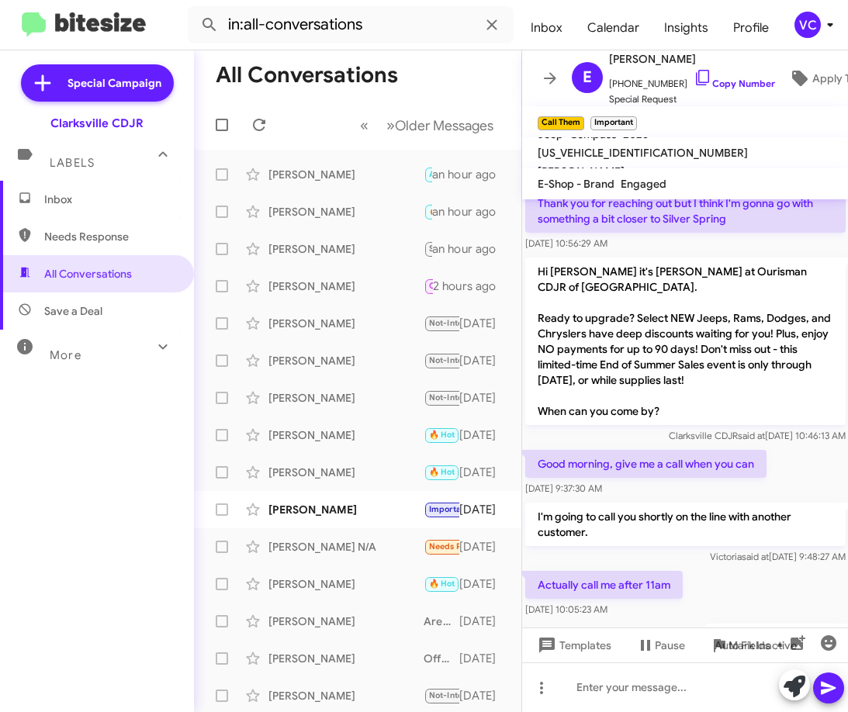
scroll to position [180, 0]
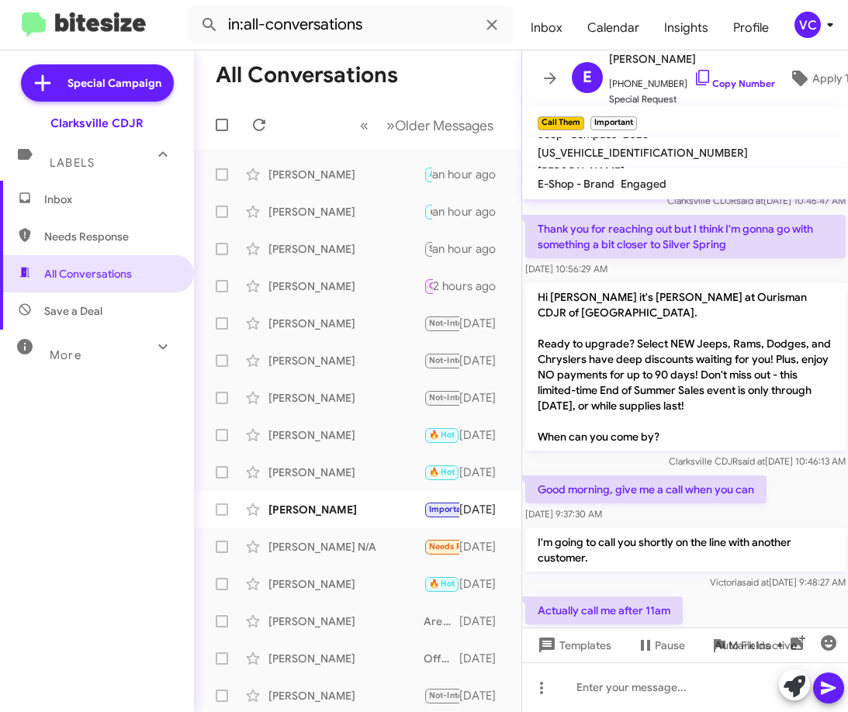
click at [141, 519] on div "Inbox Needs Response All Conversations Save a Deal More Important 🔥 Hot Appoint…" at bounding box center [97, 395] width 194 height 428
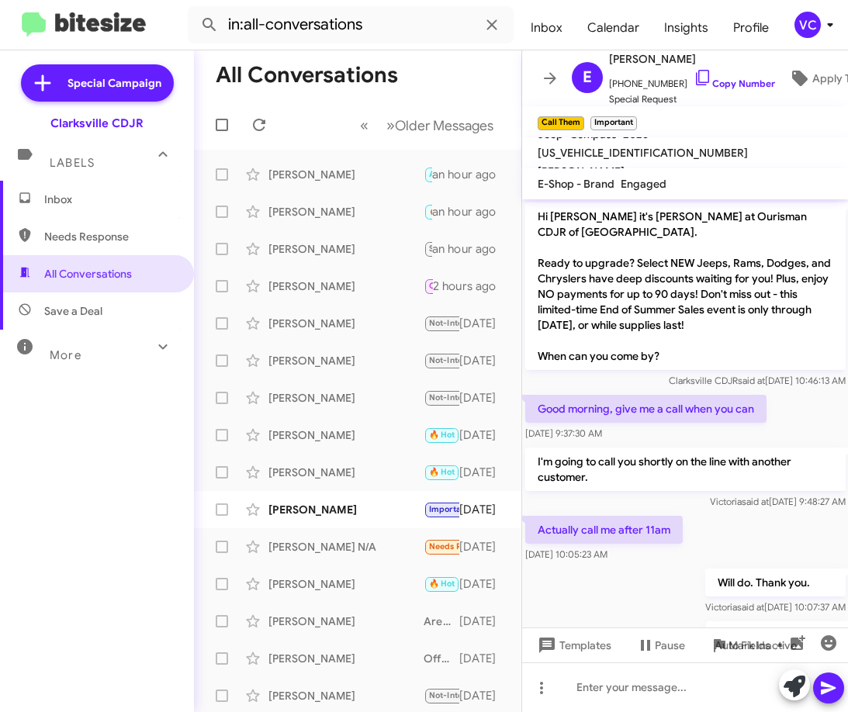
scroll to position [335, 0]
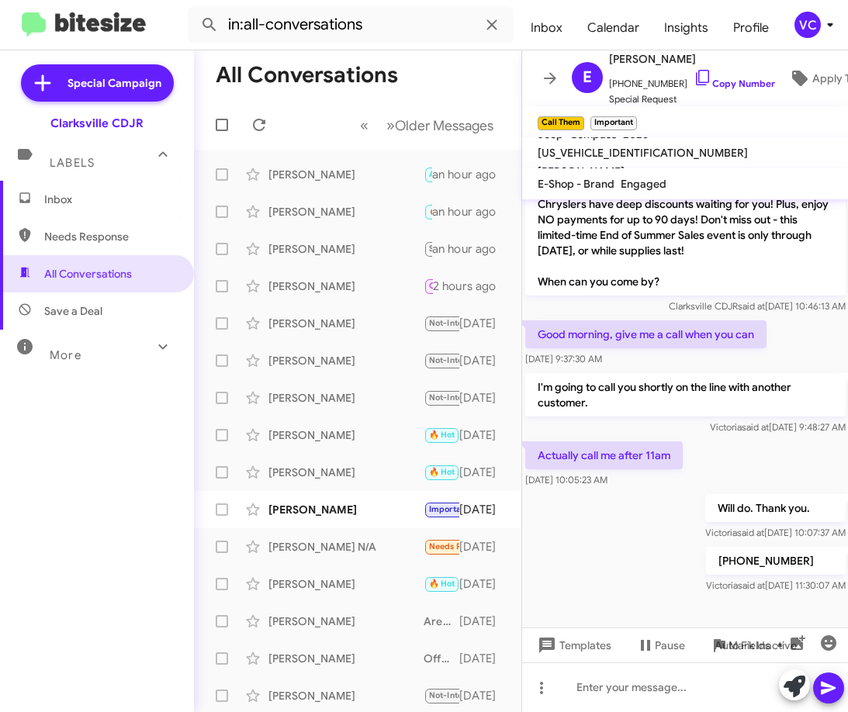
drag, startPoint x: 580, startPoint y: 598, endPoint x: 591, endPoint y: 580, distance: 19.8
click at [580, 596] on cdk-virtual-scroll-viewport "Hi [PERSON_NAME] it's [PERSON_NAME], Internet Director at Ourisman CDJR of [GEO…" at bounding box center [685, 413] width 327 height 428
click at [746, 456] on div "Actually call me after 11am [DATE] 10:05:23 AM" at bounding box center [685, 464] width 327 height 53
click at [122, 496] on div "Inbox Needs Response All Conversations Save a Deal More Important 🔥 Hot Appoint…" at bounding box center [97, 395] width 194 height 428
click at [367, 296] on div "[PERSON_NAME] Call Them Important Will do. Thank you. 2 hours ago" at bounding box center [357, 286] width 303 height 31
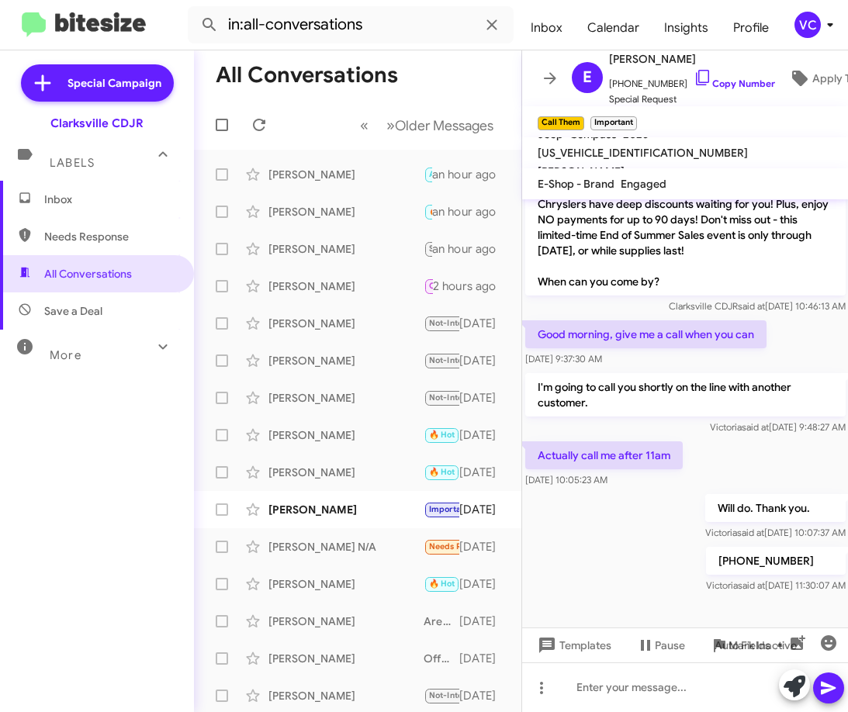
click at [618, 558] on div "[PHONE_NUMBER] [PERSON_NAME] said at [DATE] 11:30:07 AM" at bounding box center [685, 570] width 327 height 53
click at [751, 438] on div "Actually call me after 11am [DATE] 10:05:23 AM" at bounding box center [685, 464] width 327 height 53
click at [601, 535] on div "Will do. Thank you. [PERSON_NAME] said at [DATE] 10:07:37 AM" at bounding box center [685, 517] width 327 height 53
click at [762, 455] on div "Actually call me after 11am [DATE] 10:05:23 AM" at bounding box center [685, 464] width 327 height 53
click at [586, 573] on div "[PHONE_NUMBER] [PERSON_NAME] said at [DATE] 11:30:07 AM" at bounding box center [685, 570] width 327 height 53
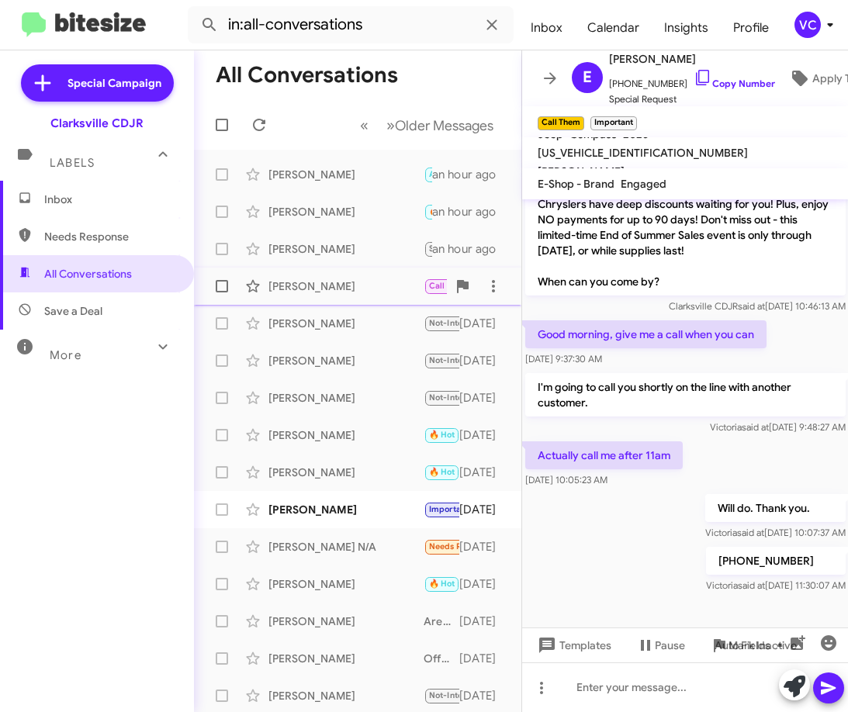
click at [371, 296] on div "[PERSON_NAME] Call Them Important Will do. Thank you. 2 hours ago" at bounding box center [357, 286] width 303 height 31
drag, startPoint x: 596, startPoint y: 568, endPoint x: 737, endPoint y: 478, distance: 167.5
click at [595, 567] on div "[PHONE_NUMBER] [PERSON_NAME] said at [DATE] 11:30:07 AM" at bounding box center [685, 570] width 327 height 53
click at [746, 466] on div "Actually call me after 11am [DATE] 10:05:23 AM" at bounding box center [685, 464] width 327 height 53
click at [678, 650] on span "Pause" at bounding box center [670, 646] width 30 height 28
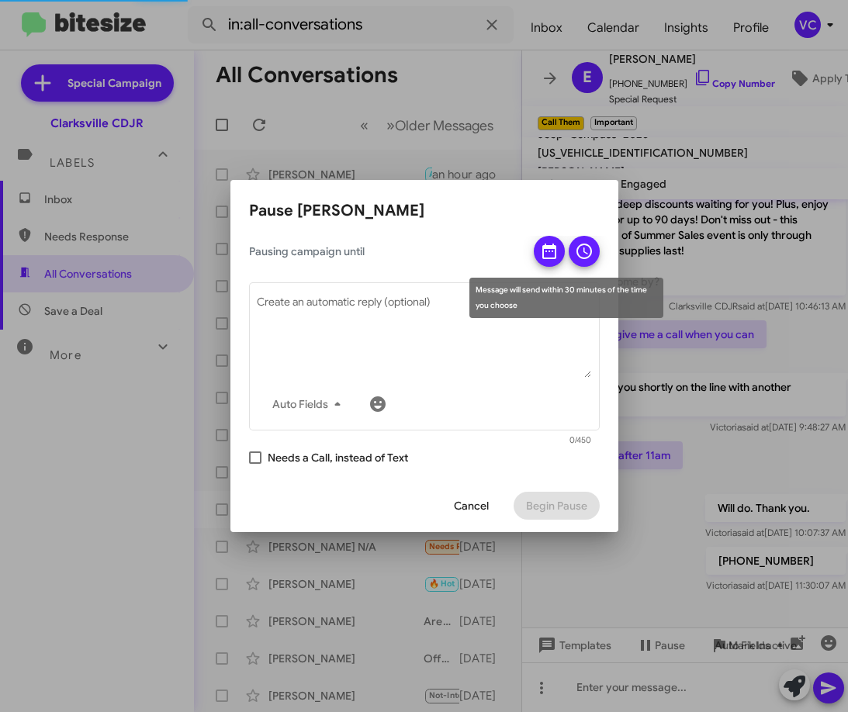
click at [552, 251] on icon at bounding box center [549, 252] width 14 height 16
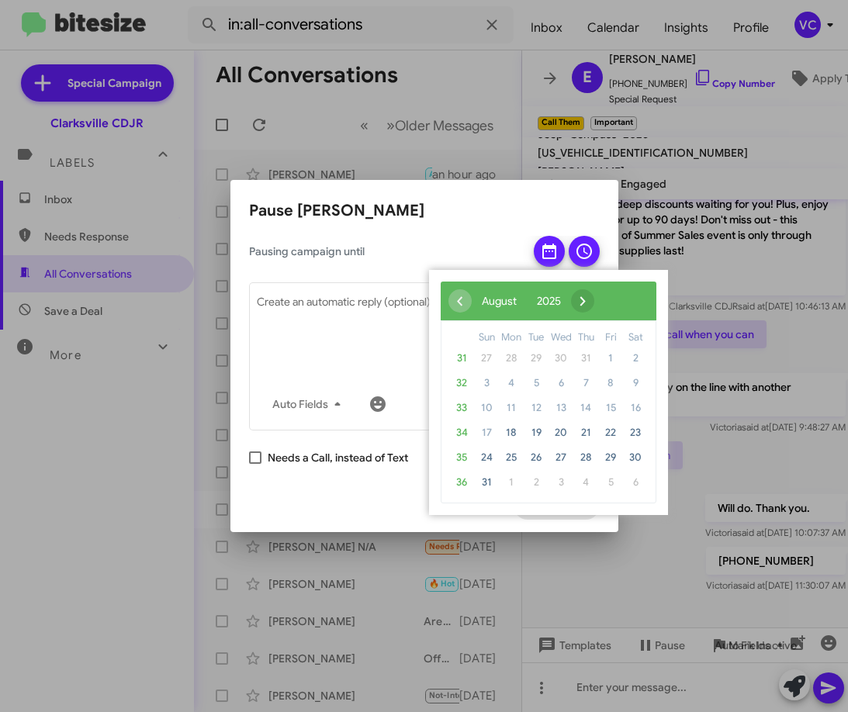
click at [594, 304] on span "›" at bounding box center [582, 300] width 23 height 23
click at [518, 352] on span "1" at bounding box center [511, 358] width 25 height 25
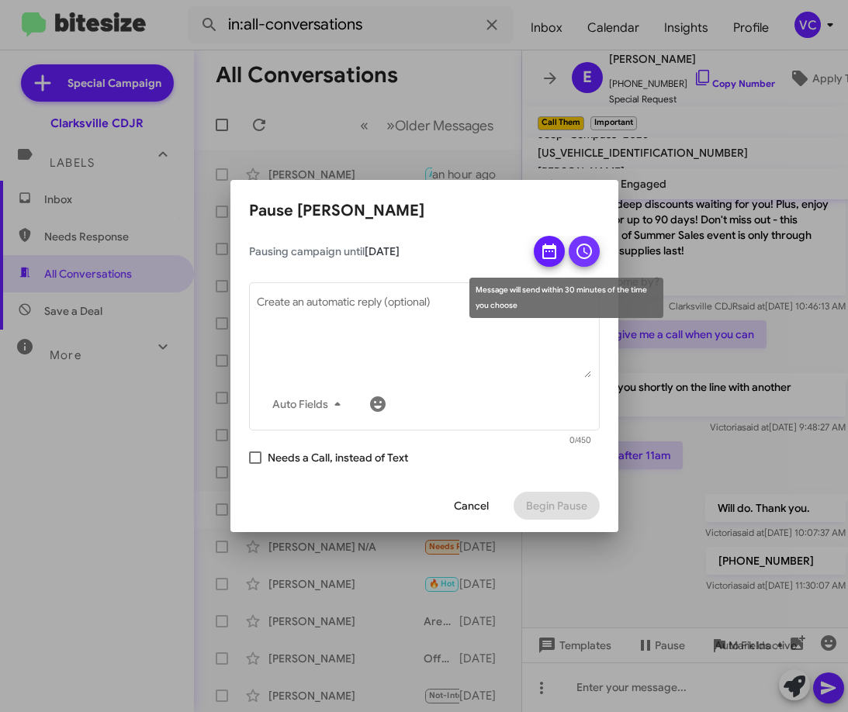
click at [576, 249] on icon at bounding box center [584, 251] width 19 height 19
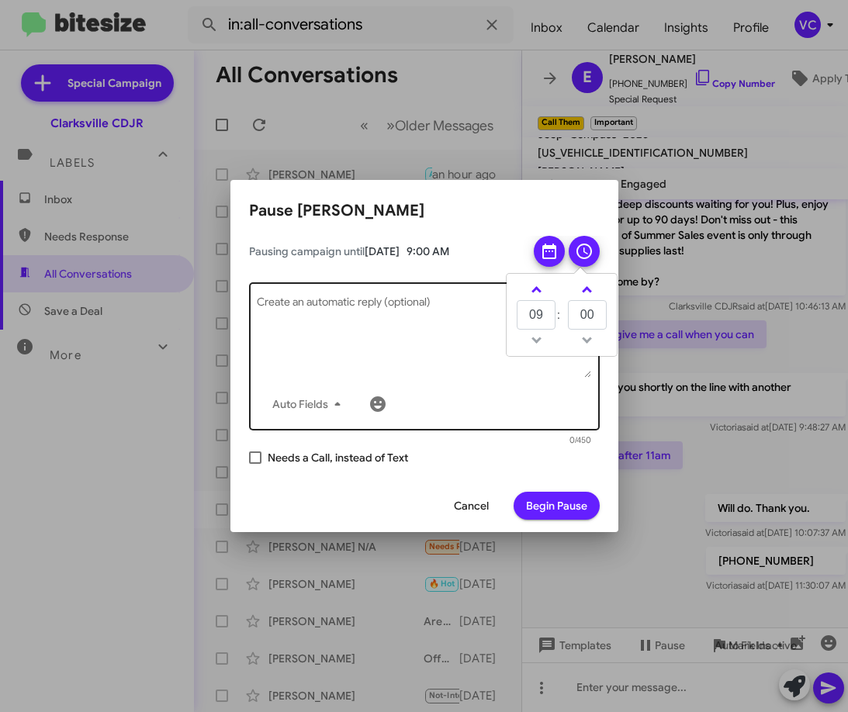
click at [414, 336] on textarea "Create an automatic reply (optional)" at bounding box center [424, 337] width 334 height 81
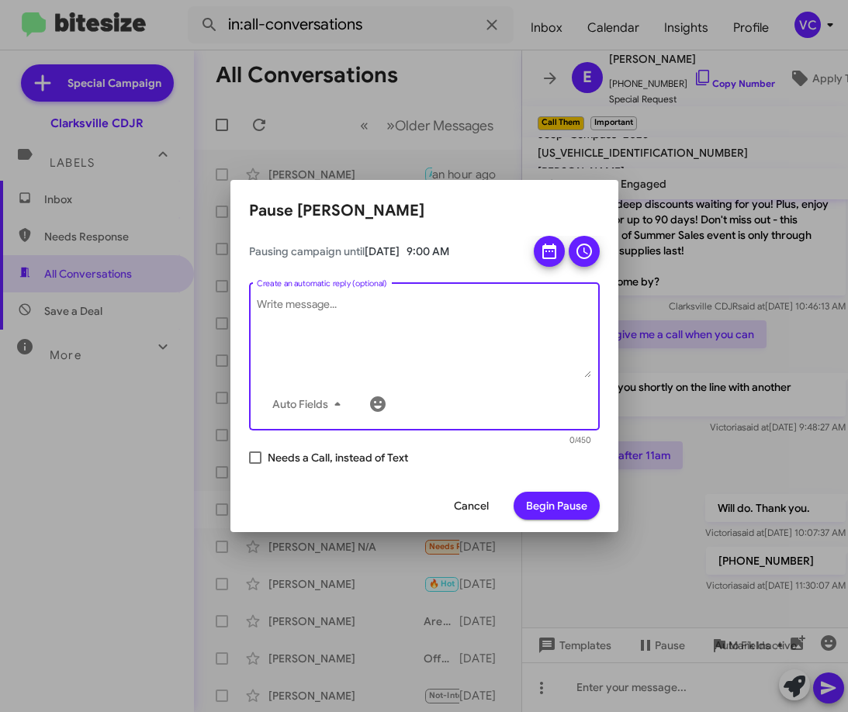
click at [559, 512] on span "Begin Pause" at bounding box center [556, 506] width 61 height 28
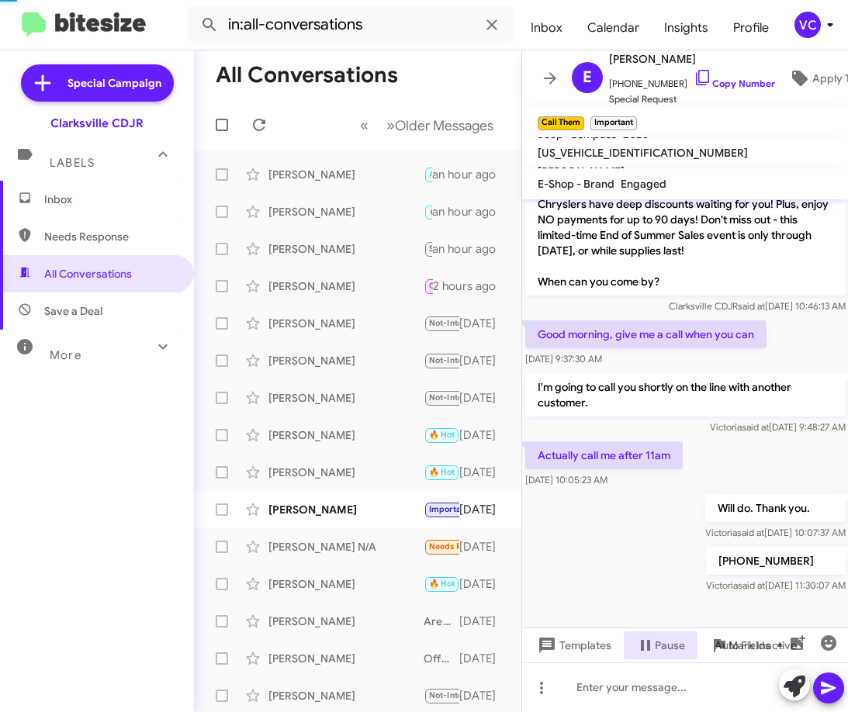
click at [763, 476] on div "Actually call me after 11am [DATE] 10:05:23 AM" at bounding box center [685, 464] width 327 height 53
click at [803, 327] on div "Good morning, give me a call when you can [DATE] 9:37:30 AM" at bounding box center [685, 343] width 327 height 53
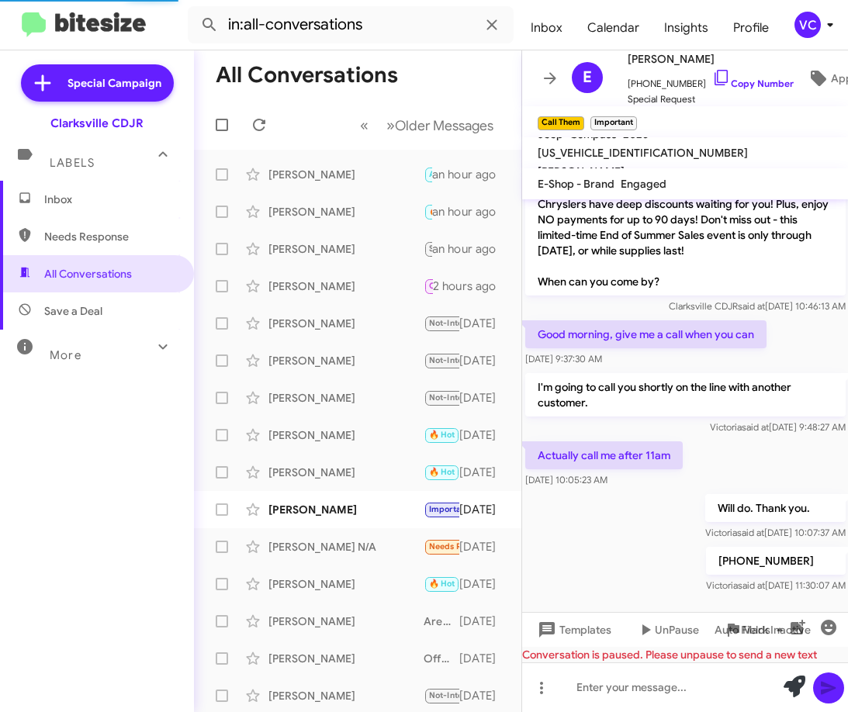
scroll to position [483, 0]
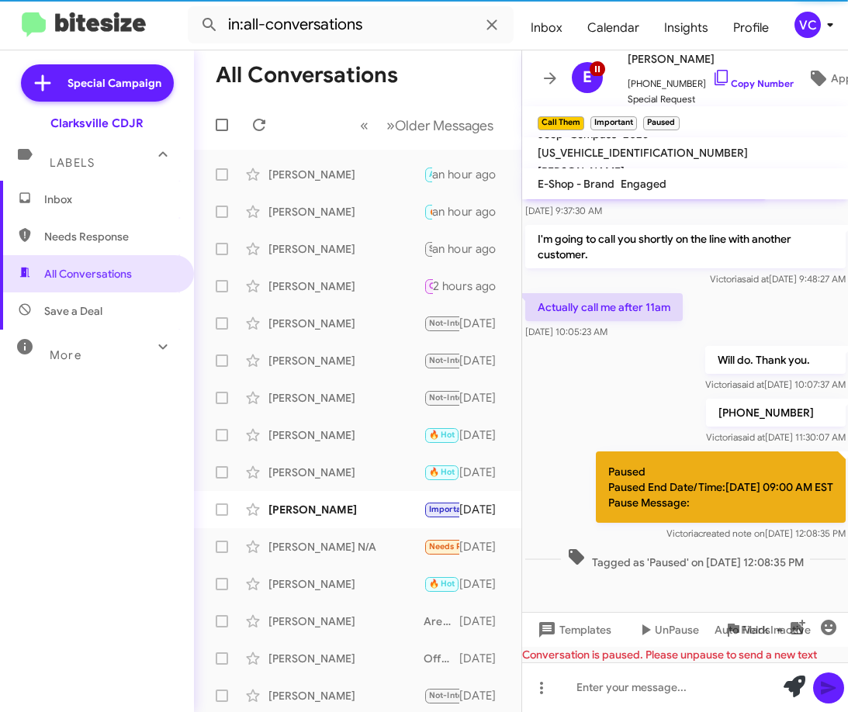
click at [615, 384] on div "Will do. Thank you. [PERSON_NAME] said at [DATE] 10:07:37 AM" at bounding box center [685, 369] width 327 height 53
click at [732, 315] on div "Actually call me after 11am [DATE] 10:05:23 AM" at bounding box center [685, 316] width 327 height 53
click at [120, 490] on div "Inbox Needs Response All Conversations Save a Deal More Important 🔥 Hot Appoint…" at bounding box center [97, 395] width 194 height 428
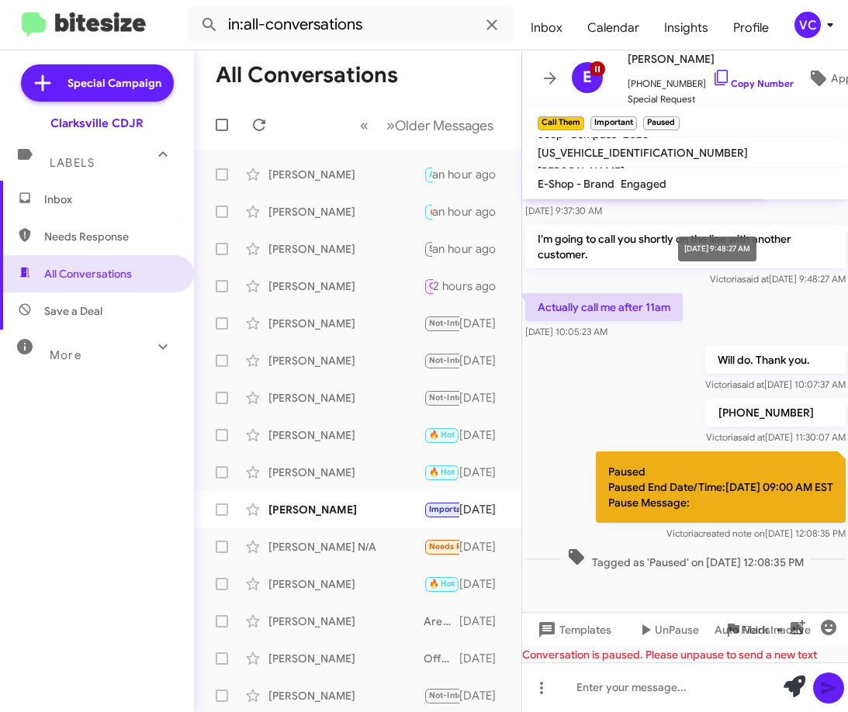
click at [741, 285] on span "said at" at bounding box center [754, 279] width 27 height 12
drag, startPoint x: 61, startPoint y: 479, endPoint x: 193, endPoint y: 393, distance: 158.2
click at [60, 480] on div "Inbox Needs Response All Conversations Save a Deal More Important 🔥 Hot Appoint…" at bounding box center [97, 395] width 194 height 428
click at [87, 233] on span "Needs Response" at bounding box center [110, 237] width 132 height 16
type input "in:needs-response"
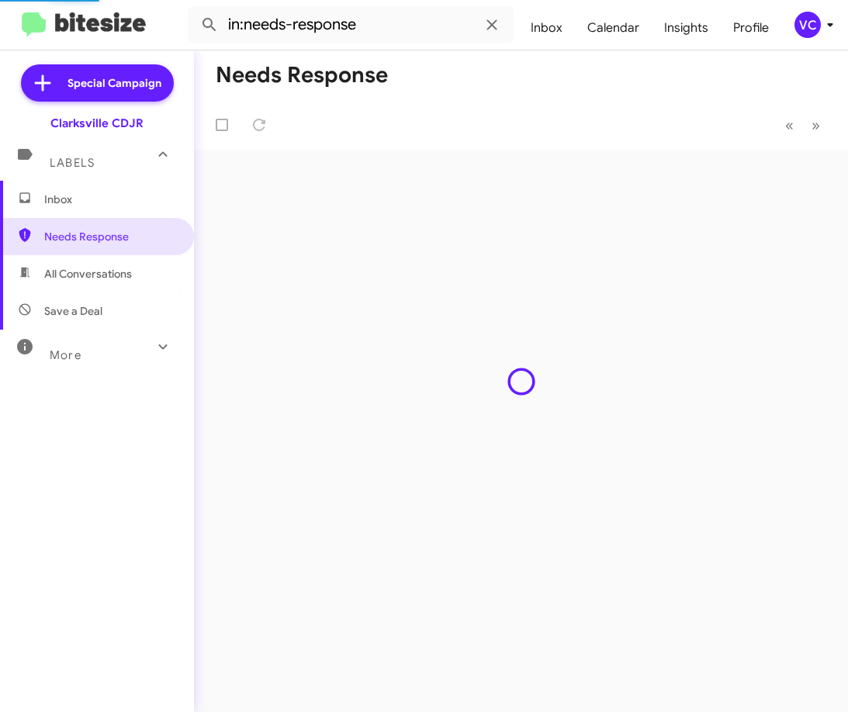
click at [85, 203] on span "Inbox" at bounding box center [110, 200] width 132 height 16
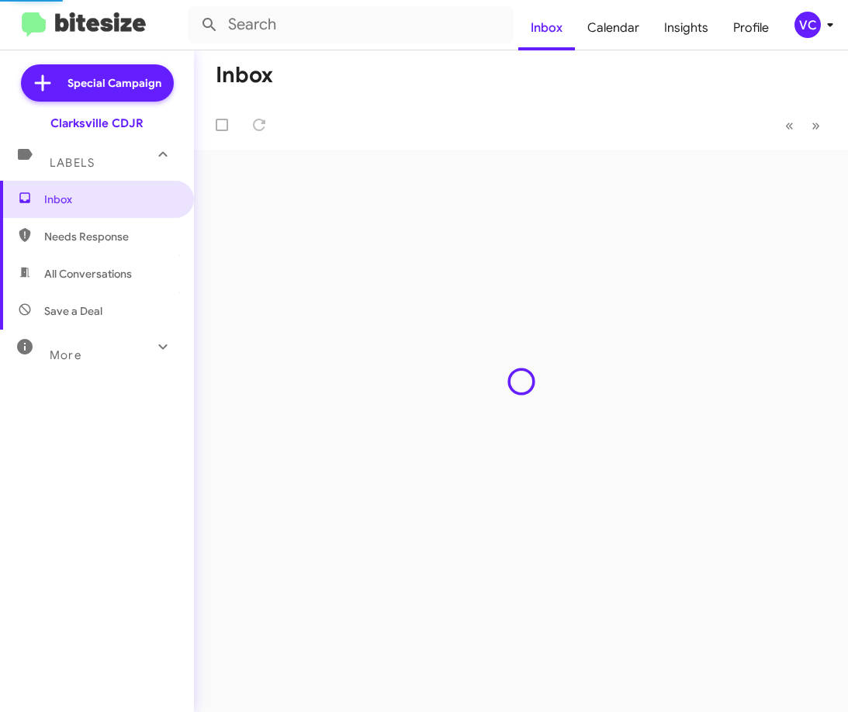
click at [494, 103] on mat-toolbar-row "« Previous » Next" at bounding box center [521, 125] width 654 height 50
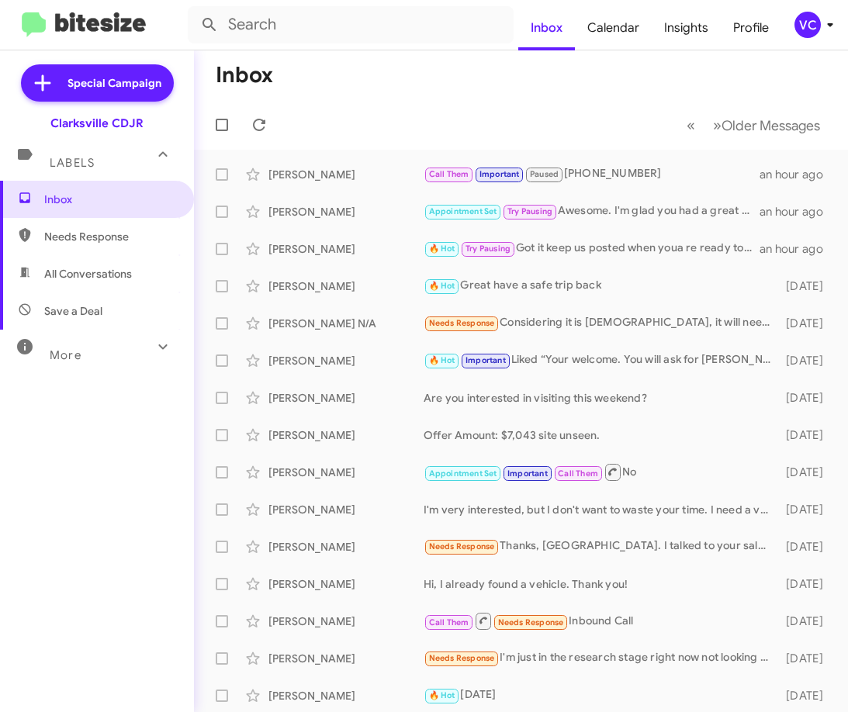
click at [460, 88] on mat-toolbar-row "Inbox" at bounding box center [521, 75] width 654 height 50
drag, startPoint x: 569, startPoint y: 122, endPoint x: 737, endPoint y: 103, distance: 169.4
click at [568, 120] on mat-toolbar-row "« Previous » Next Older Messages" at bounding box center [521, 125] width 654 height 50
click at [94, 479] on div "Inbox Needs Response All Conversations Save a Deal More Important 🔥 Hot Appoint…" at bounding box center [97, 395] width 194 height 428
click at [591, 99] on mat-toolbar-row "Inbox" at bounding box center [521, 75] width 654 height 50
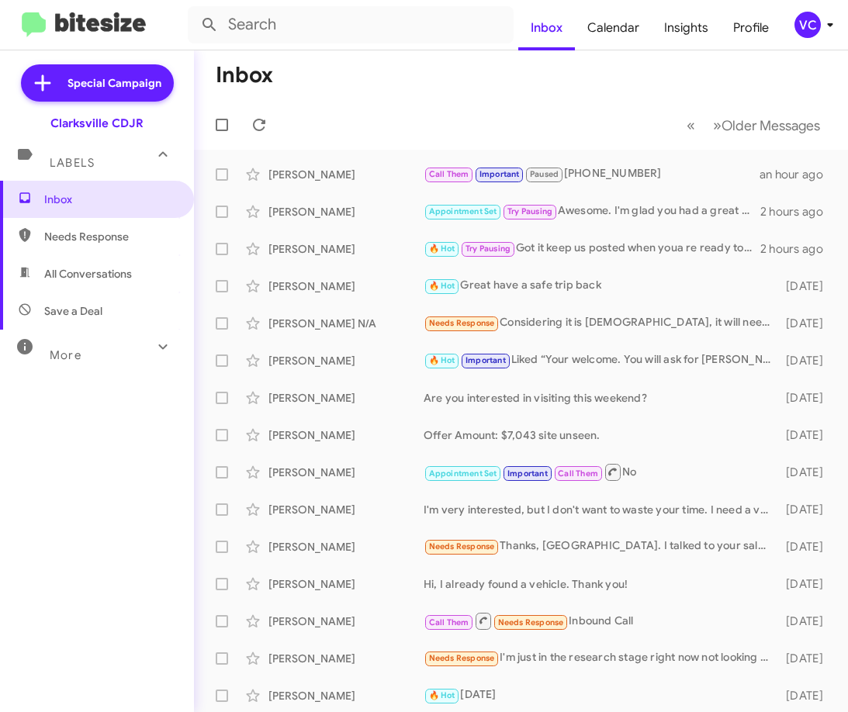
drag, startPoint x: 103, startPoint y: 468, endPoint x: 153, endPoint y: 479, distance: 50.8
click at [103, 468] on div "Inbox Needs Response All Conversations Save a Deal More Important 🔥 Hot Appoint…" at bounding box center [97, 395] width 194 height 428
drag, startPoint x: 95, startPoint y: 508, endPoint x: 121, endPoint y: 471, distance: 45.0
click at [98, 503] on div "Inbox Needs Response All Conversations Save a Deal More Important 🔥 Hot Appoint…" at bounding box center [97, 395] width 194 height 428
click at [379, 88] on mat-toolbar-row "Inbox" at bounding box center [521, 75] width 654 height 50
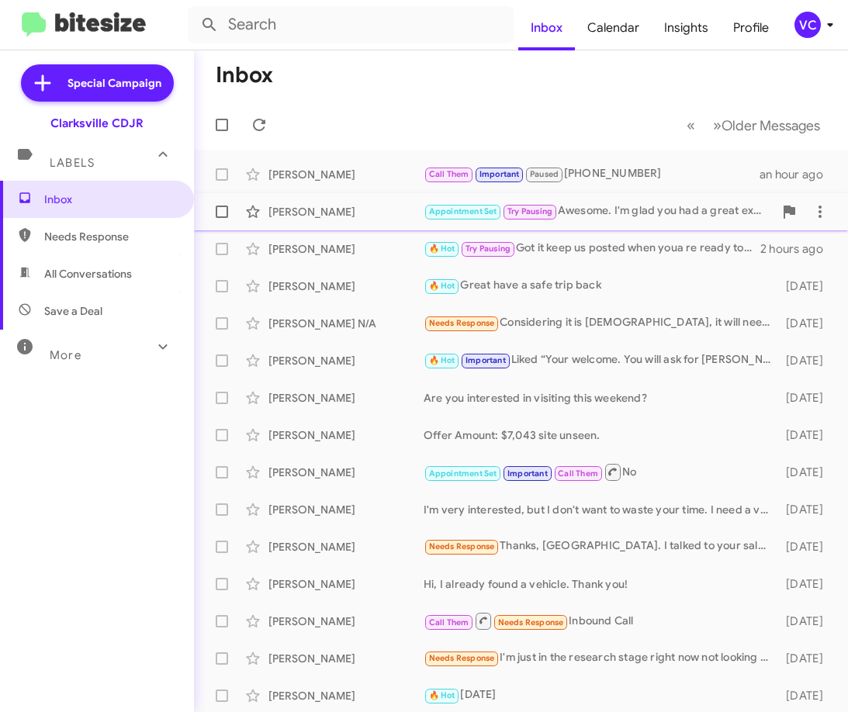
click at [366, 217] on div "[PERSON_NAME]" at bounding box center [346, 212] width 155 height 16
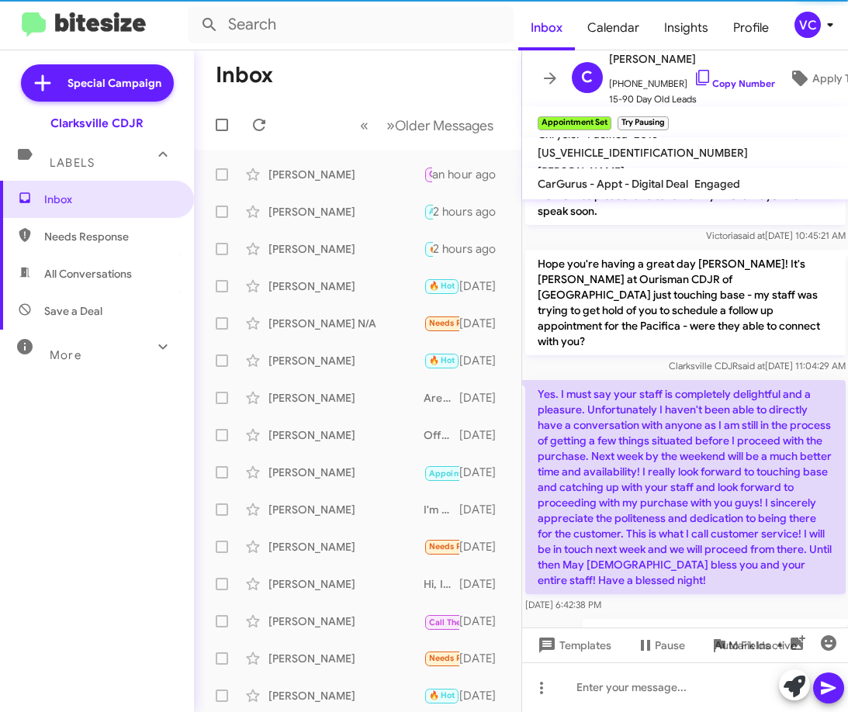
scroll to position [420, 0]
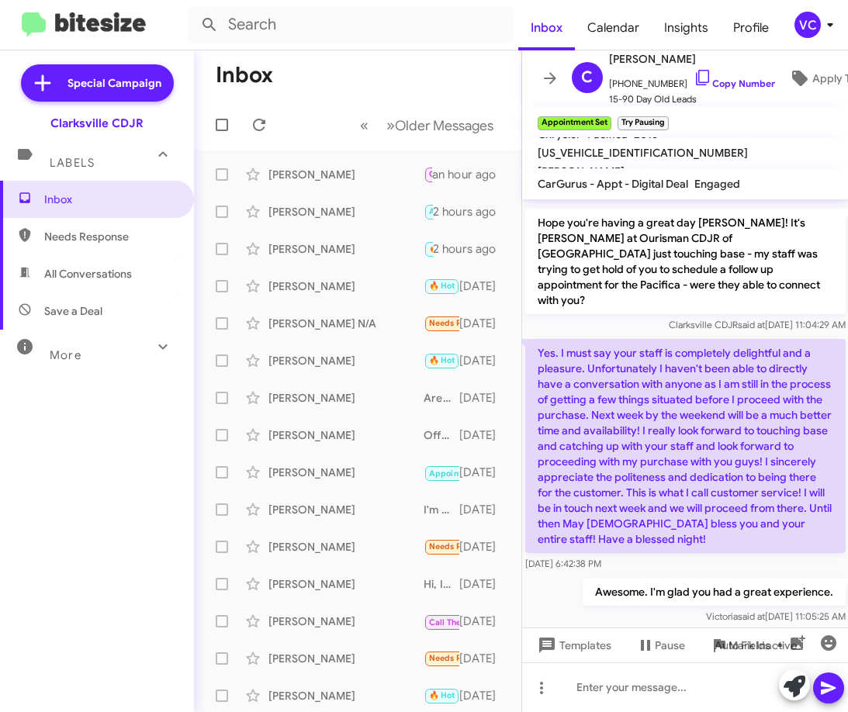
click at [388, 72] on mat-toolbar-row "Inbox" at bounding box center [357, 75] width 327 height 50
click at [102, 504] on div "Inbox Needs Response All Conversations Save a Deal More Important 🔥 Hot Appoint…" at bounding box center [97, 395] width 194 height 428
